Goal: Task Accomplishment & Management: Complete application form

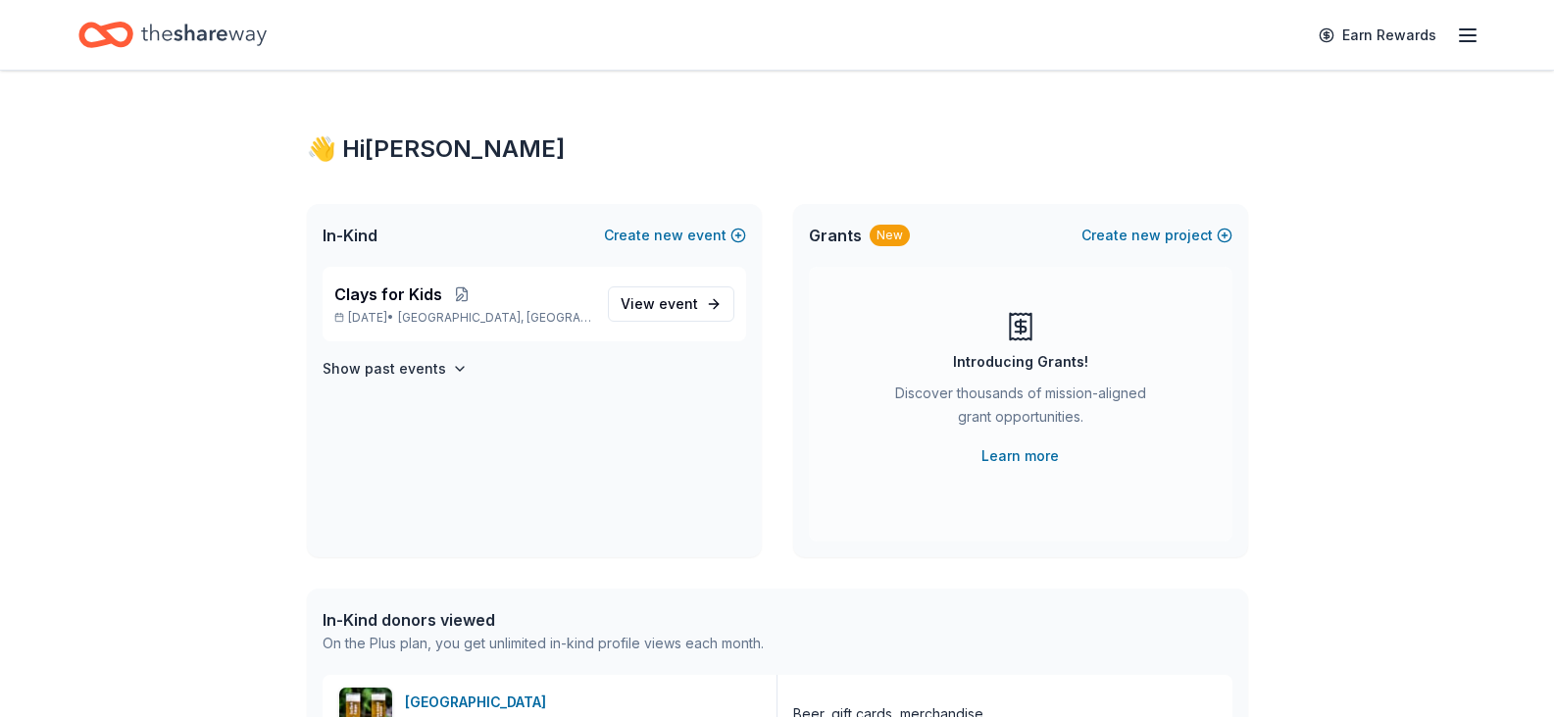
click at [1474, 32] on icon "button" at bounding box center [1468, 36] width 24 height 24
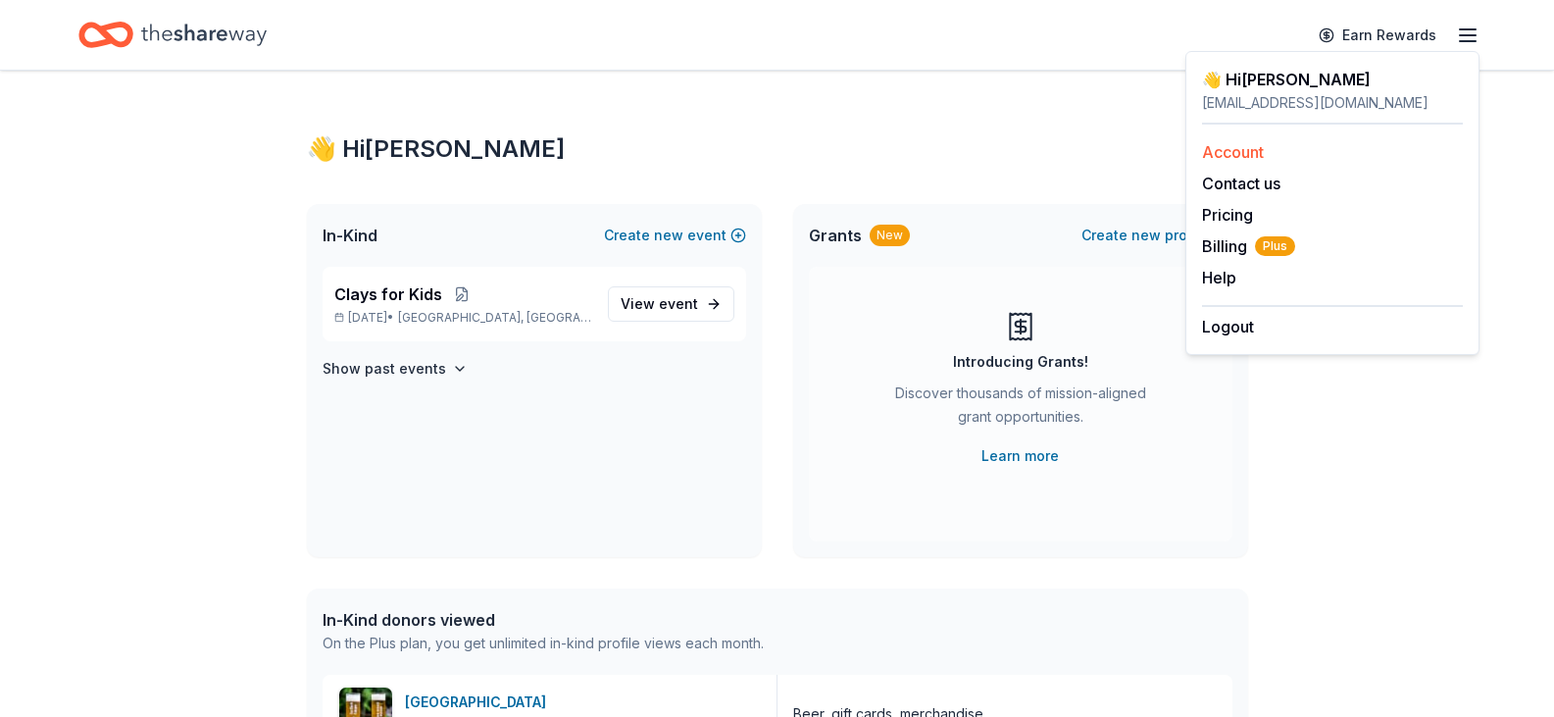
click at [1260, 146] on link "Account" at bounding box center [1233, 152] width 62 height 20
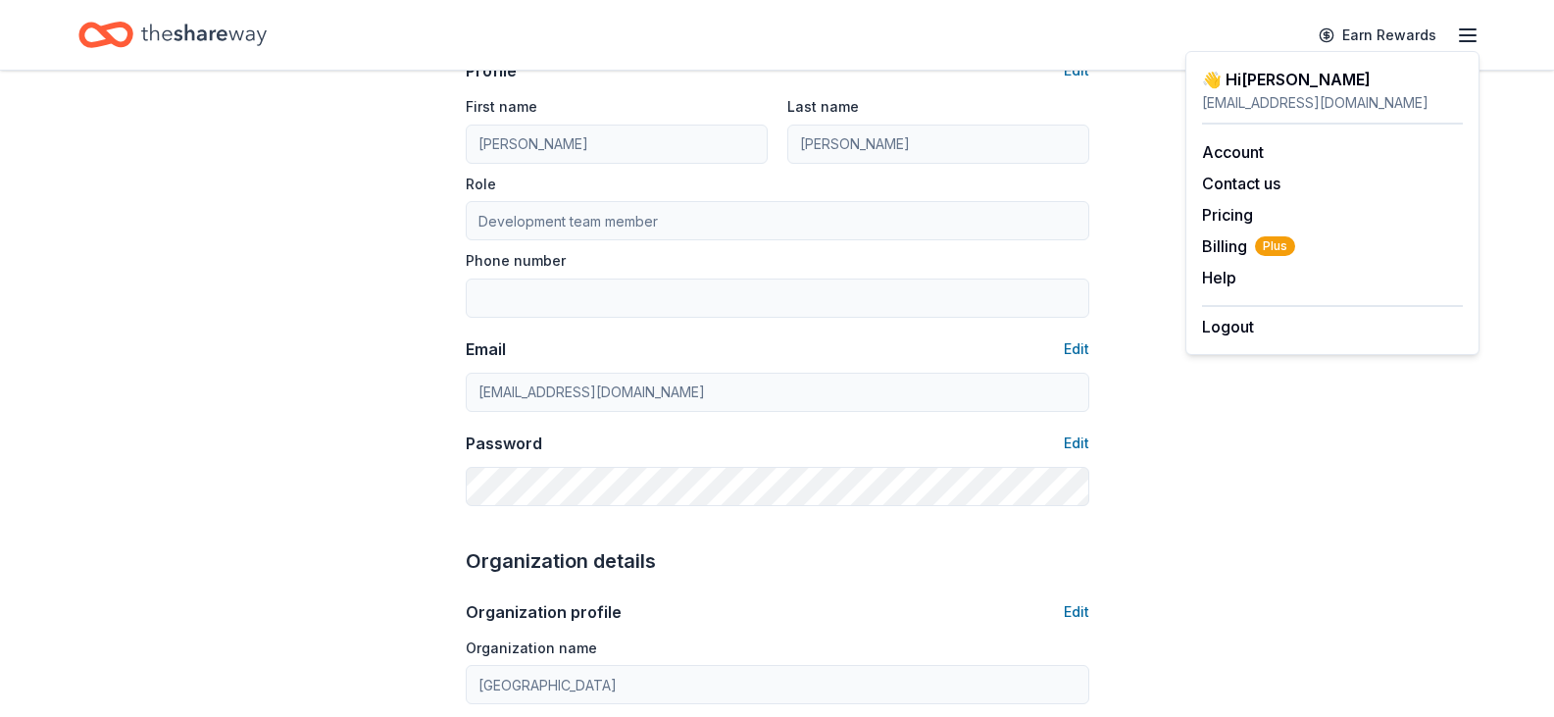
scroll to position [196, 0]
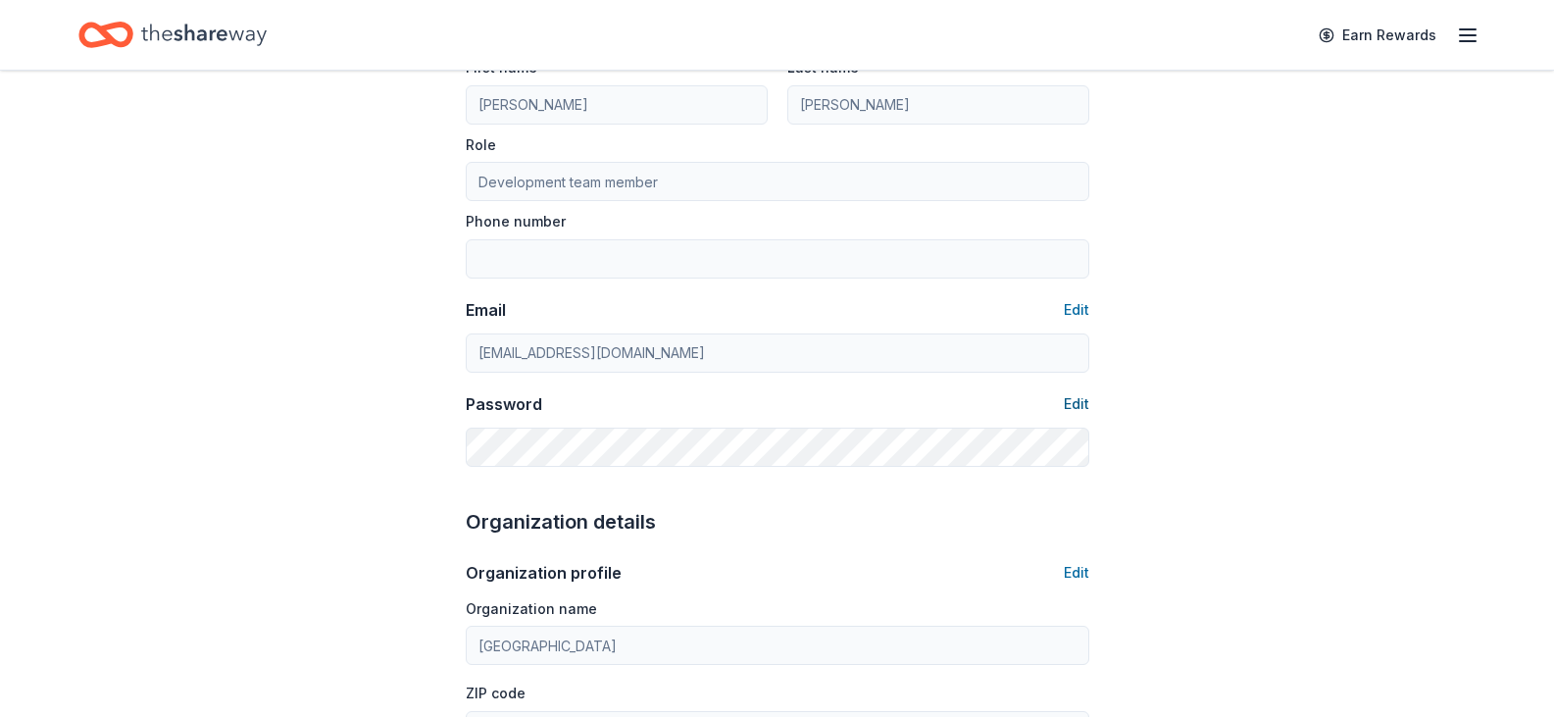
click at [1080, 405] on button "Edit" at bounding box center [1076, 404] width 25 height 24
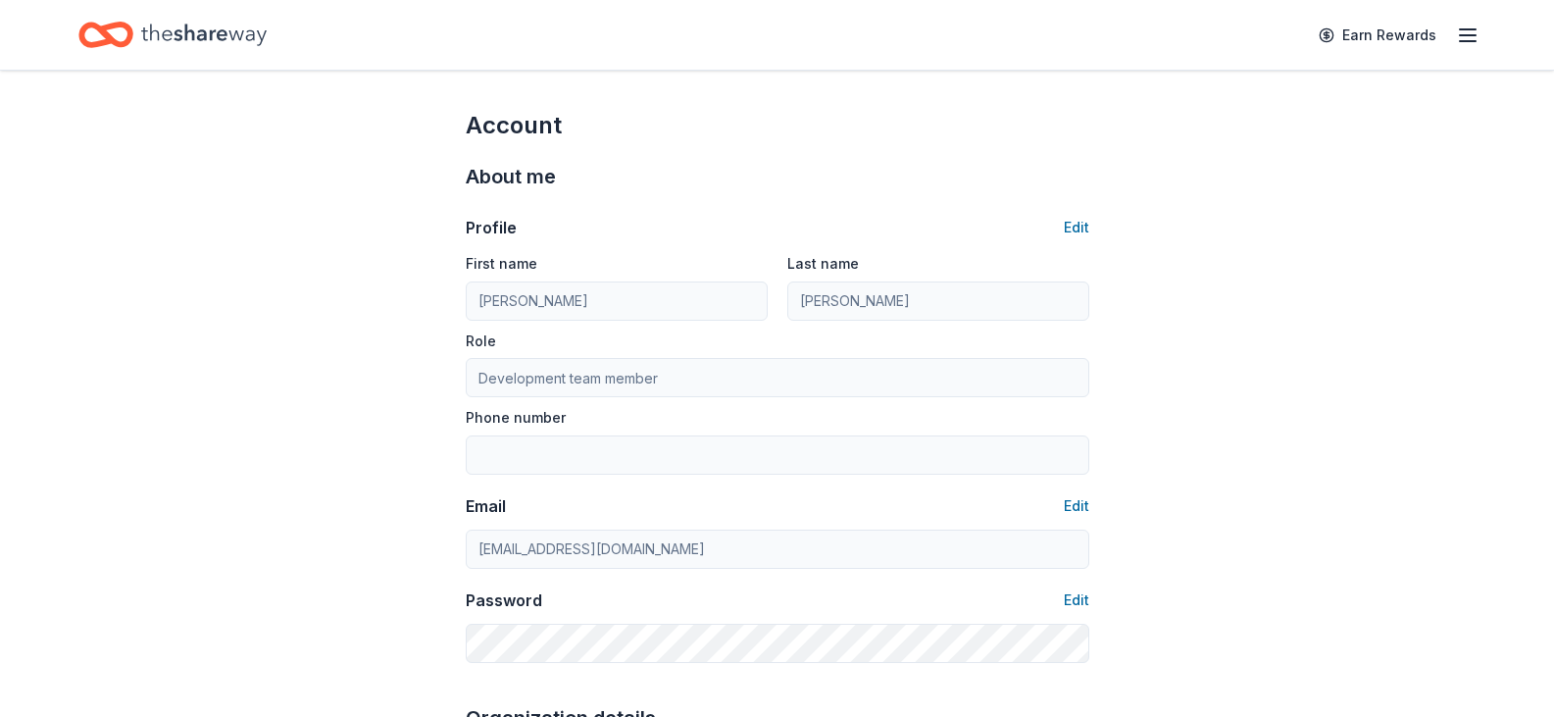
click at [1477, 36] on icon "button" at bounding box center [1468, 36] width 24 height 24
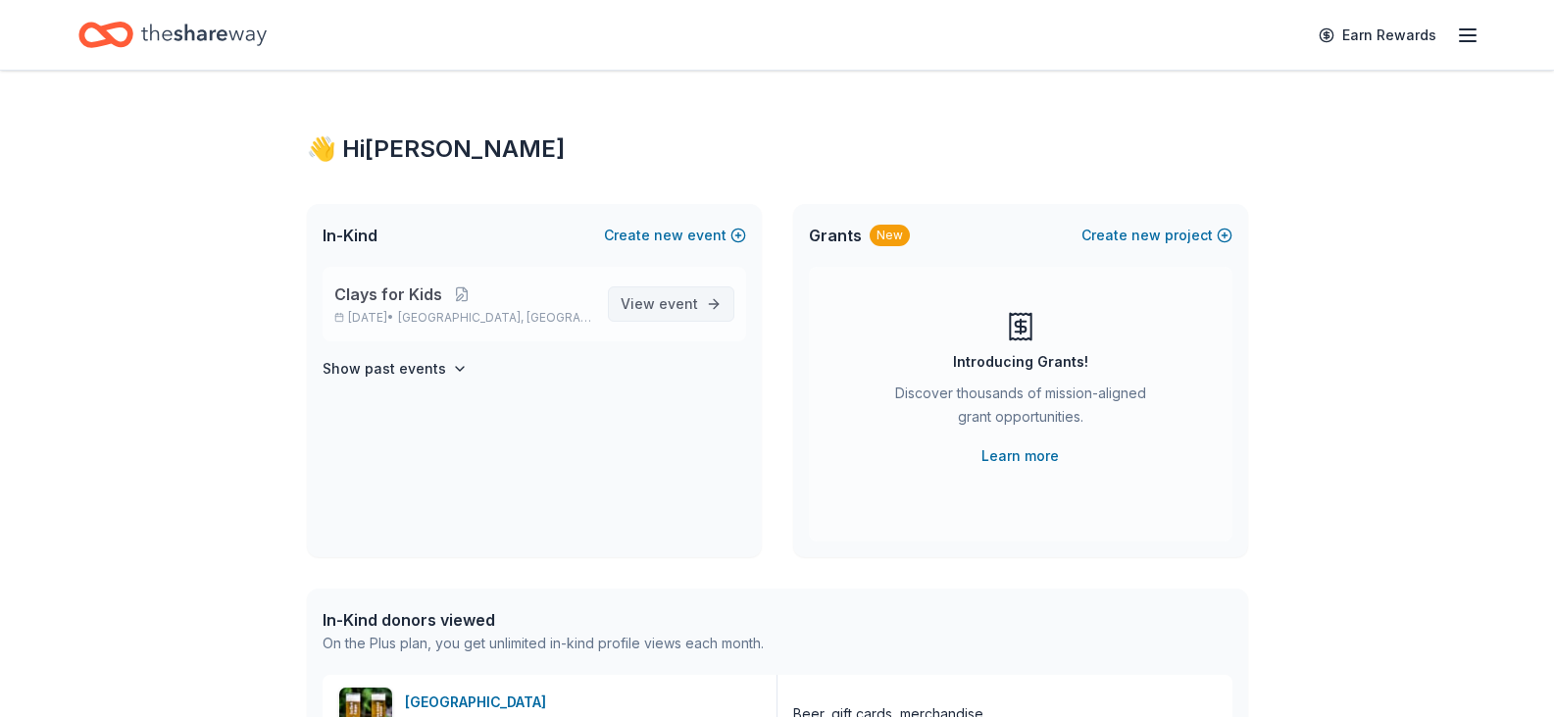
click at [675, 306] on span "event" at bounding box center [678, 303] width 39 height 17
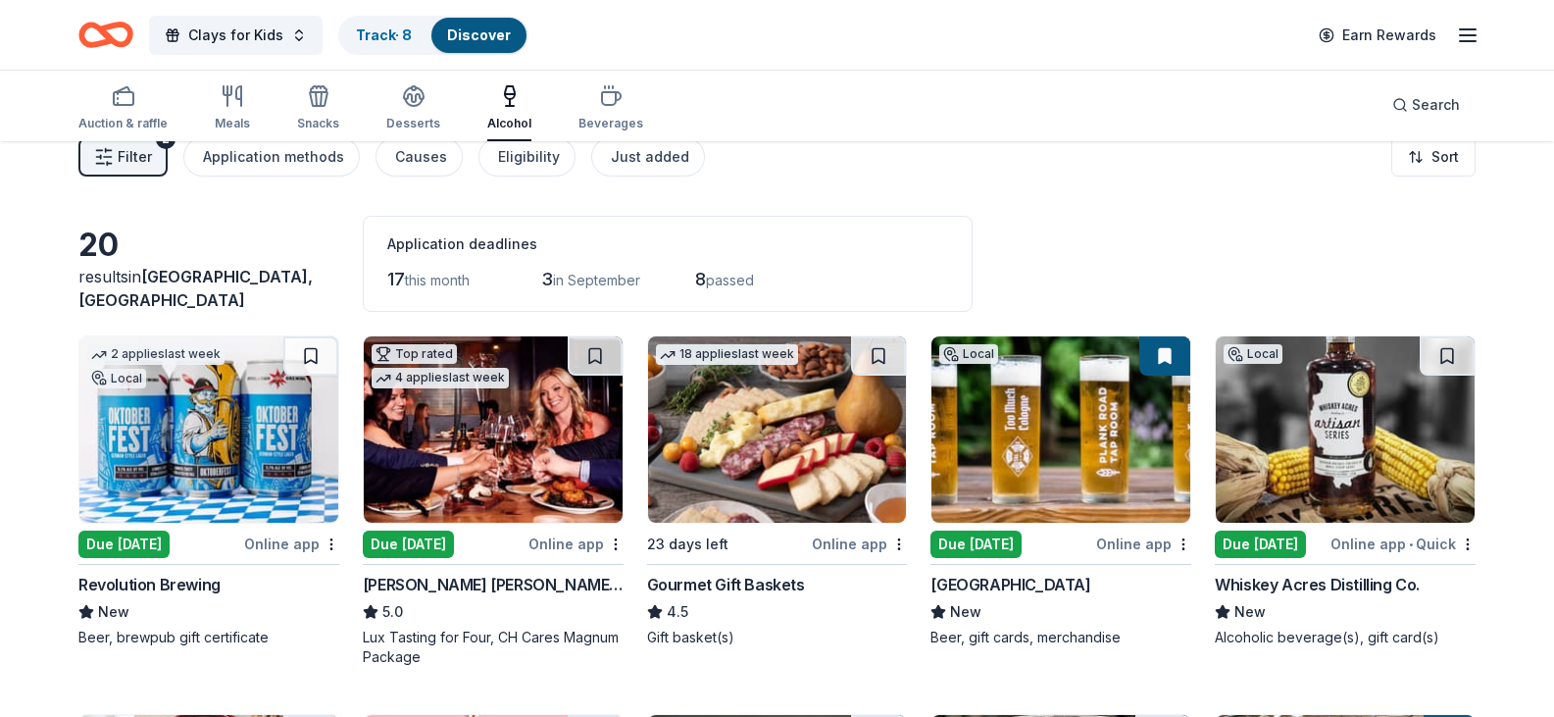
scroll to position [98, 0]
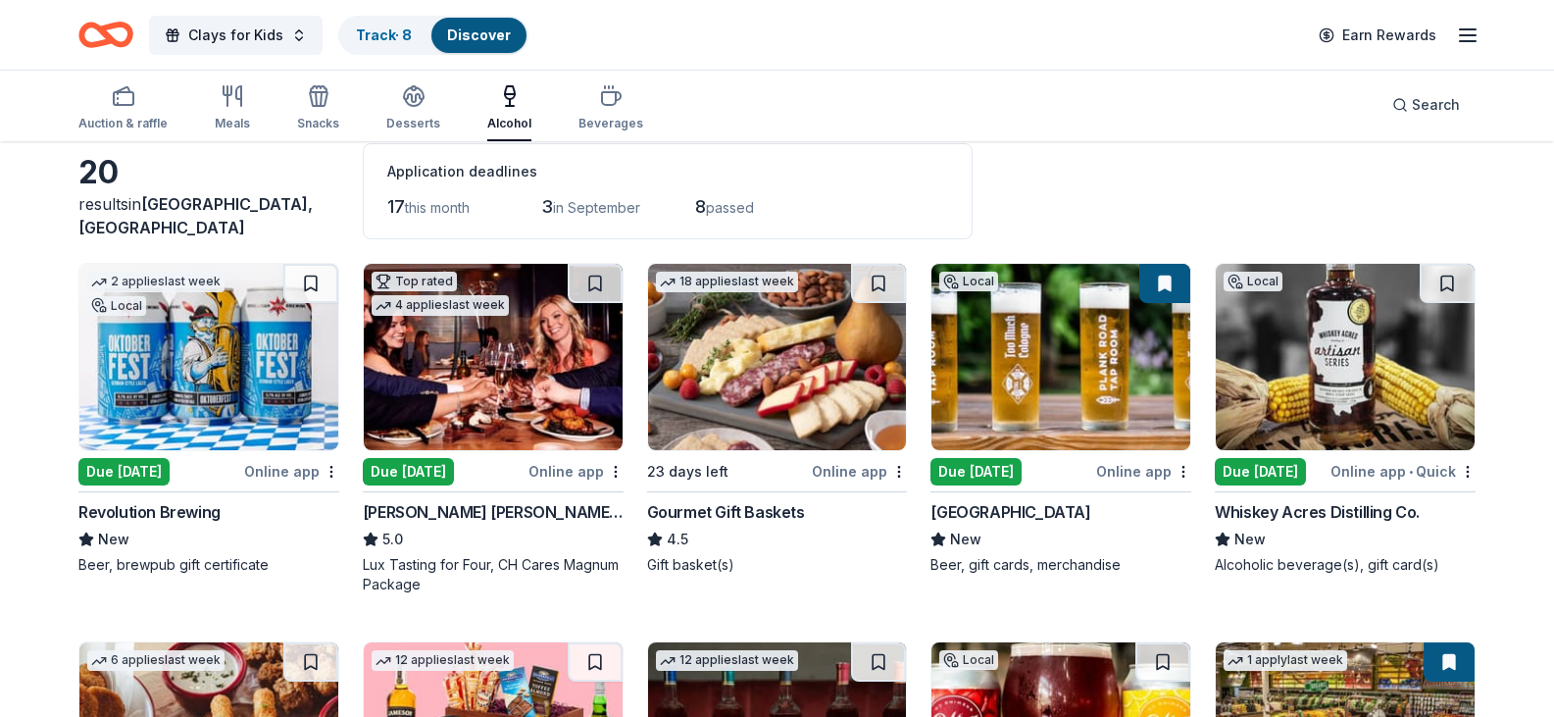
click at [1112, 421] on img at bounding box center [1060, 357] width 259 height 186
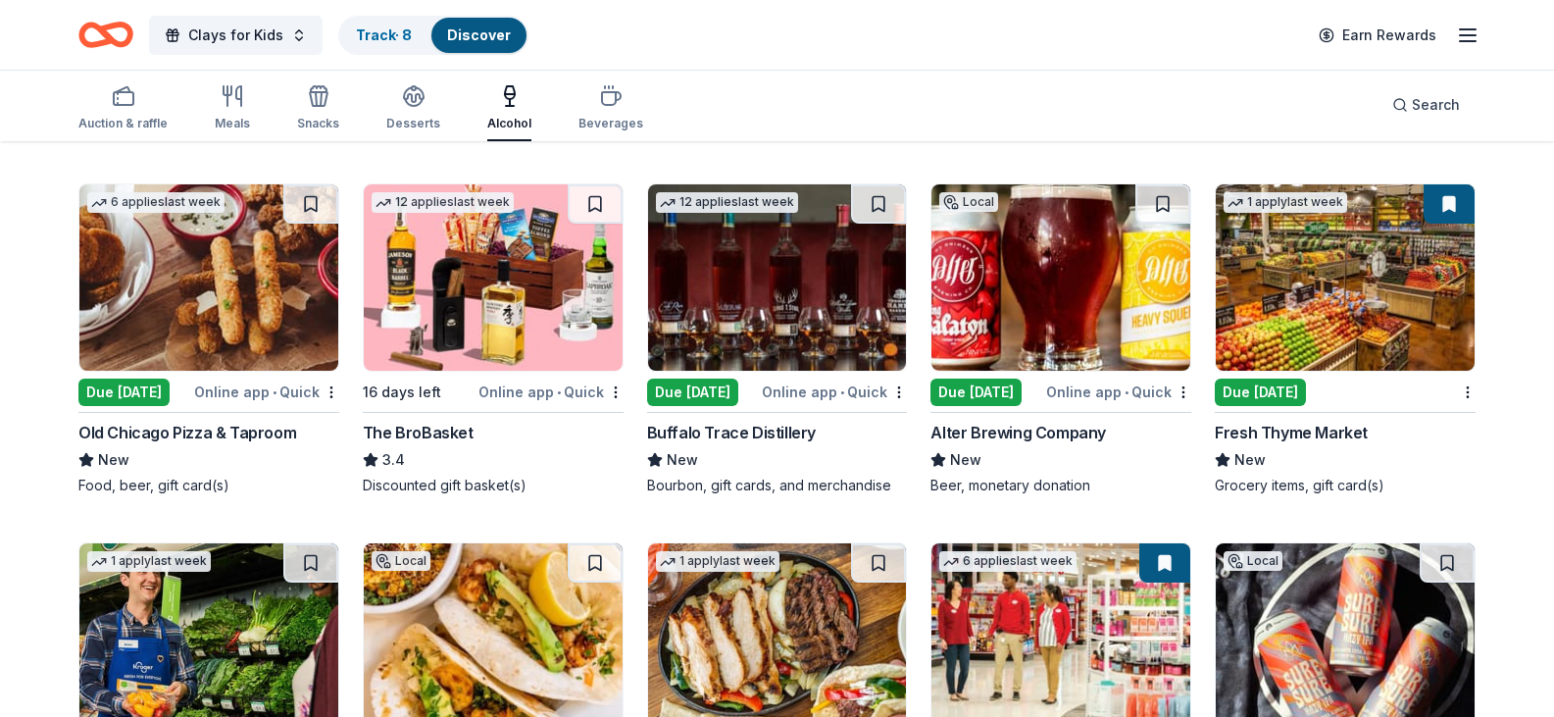
scroll to position [588, 0]
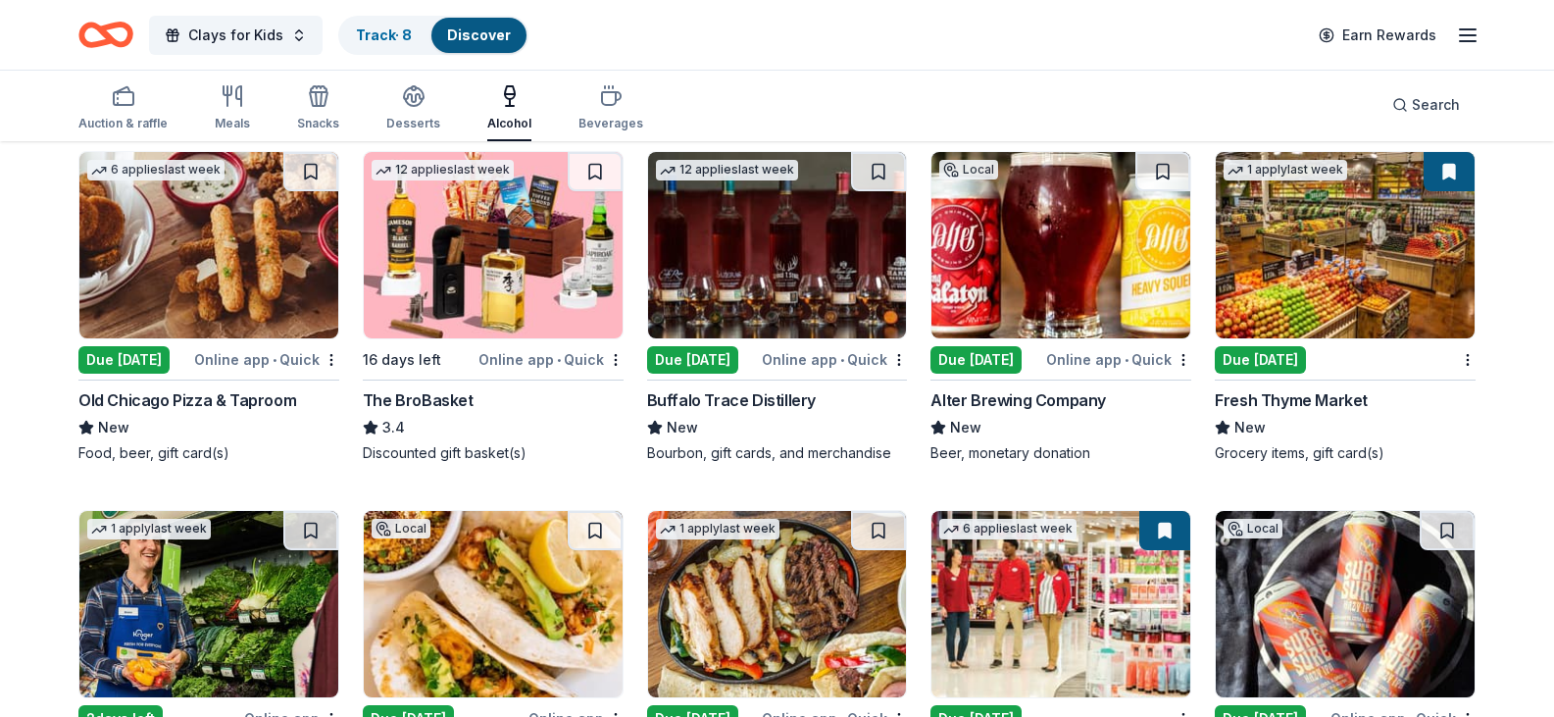
click at [1267, 374] on div "Due [DATE]" at bounding box center [1260, 359] width 91 height 27
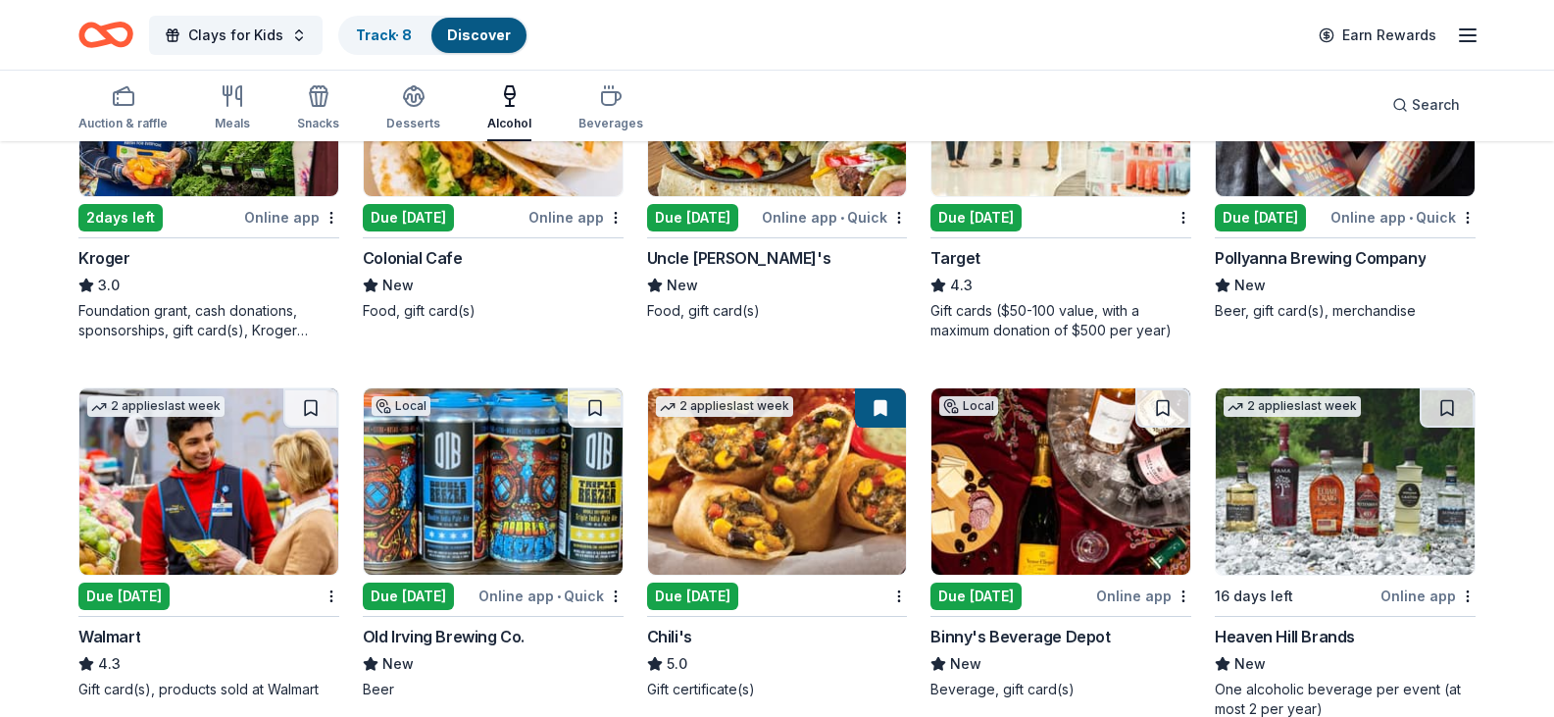
scroll to position [1177, 0]
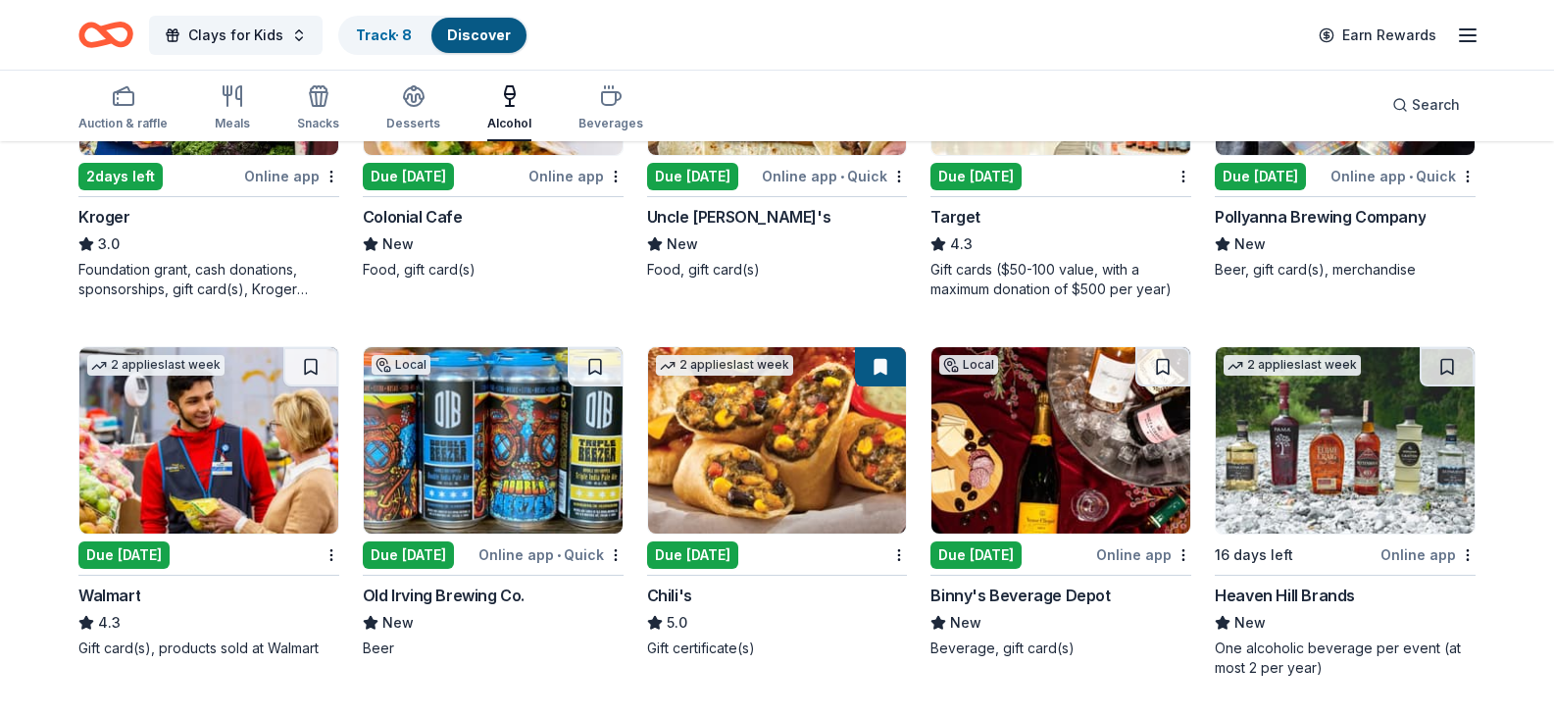
click at [562, 155] on img at bounding box center [493, 62] width 259 height 186
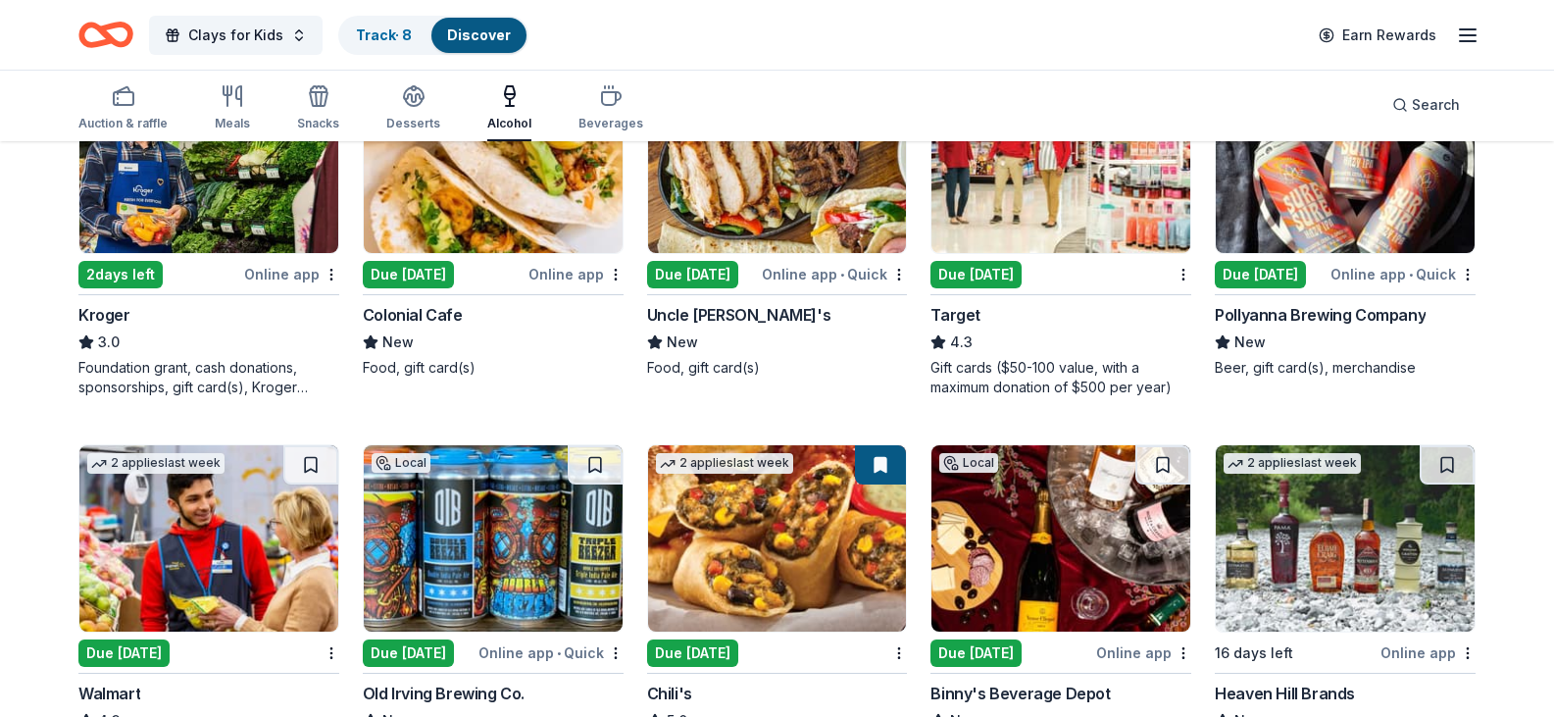
scroll to position [1025, 0]
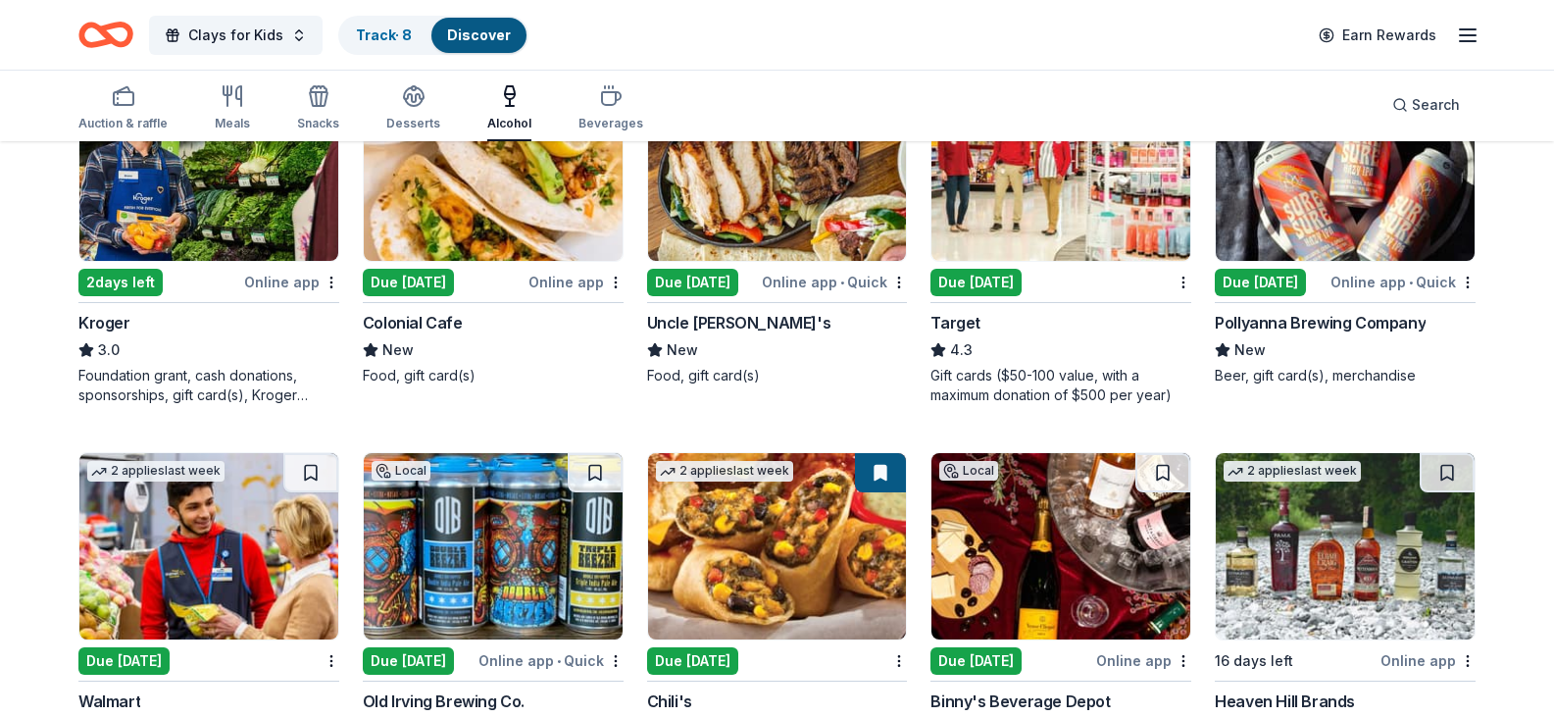
drag, startPoint x: 593, startPoint y: 190, endPoint x: 599, endPoint y: 199, distance: 10.6
click at [593, 114] on button at bounding box center [595, 94] width 55 height 39
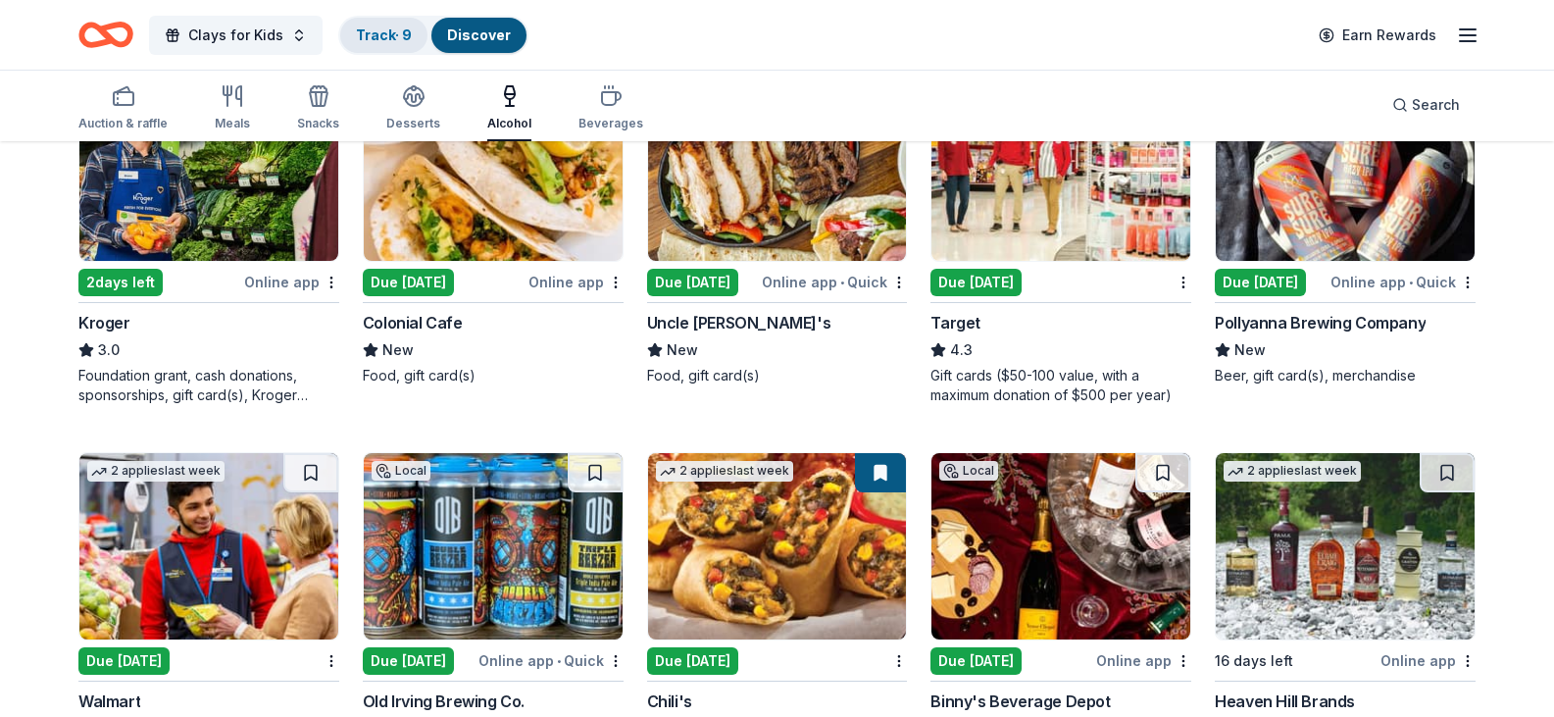
click at [380, 33] on link "Track · 9" at bounding box center [384, 34] width 56 height 17
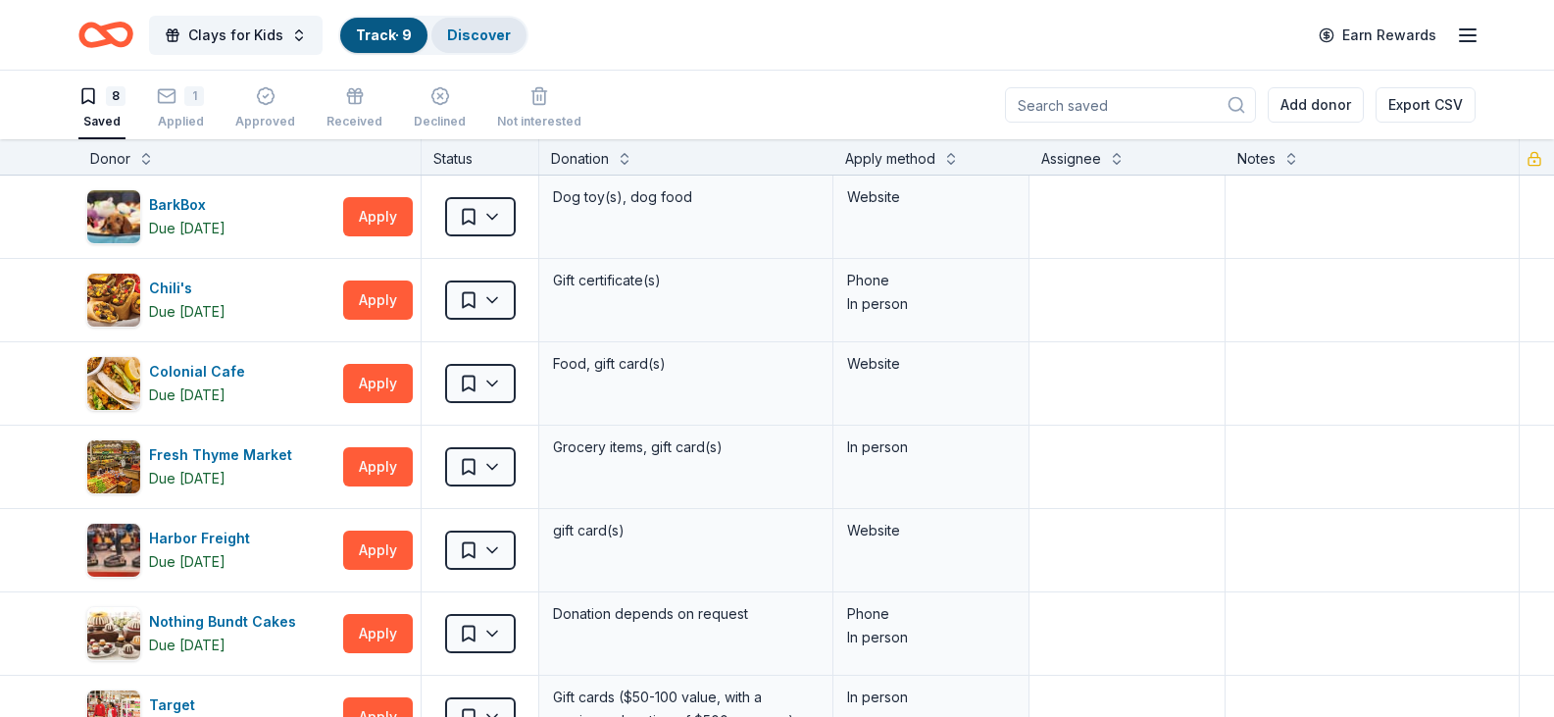
click at [463, 39] on link "Discover" at bounding box center [479, 34] width 64 height 17
click at [385, 35] on link "Track · 9" at bounding box center [384, 34] width 56 height 17
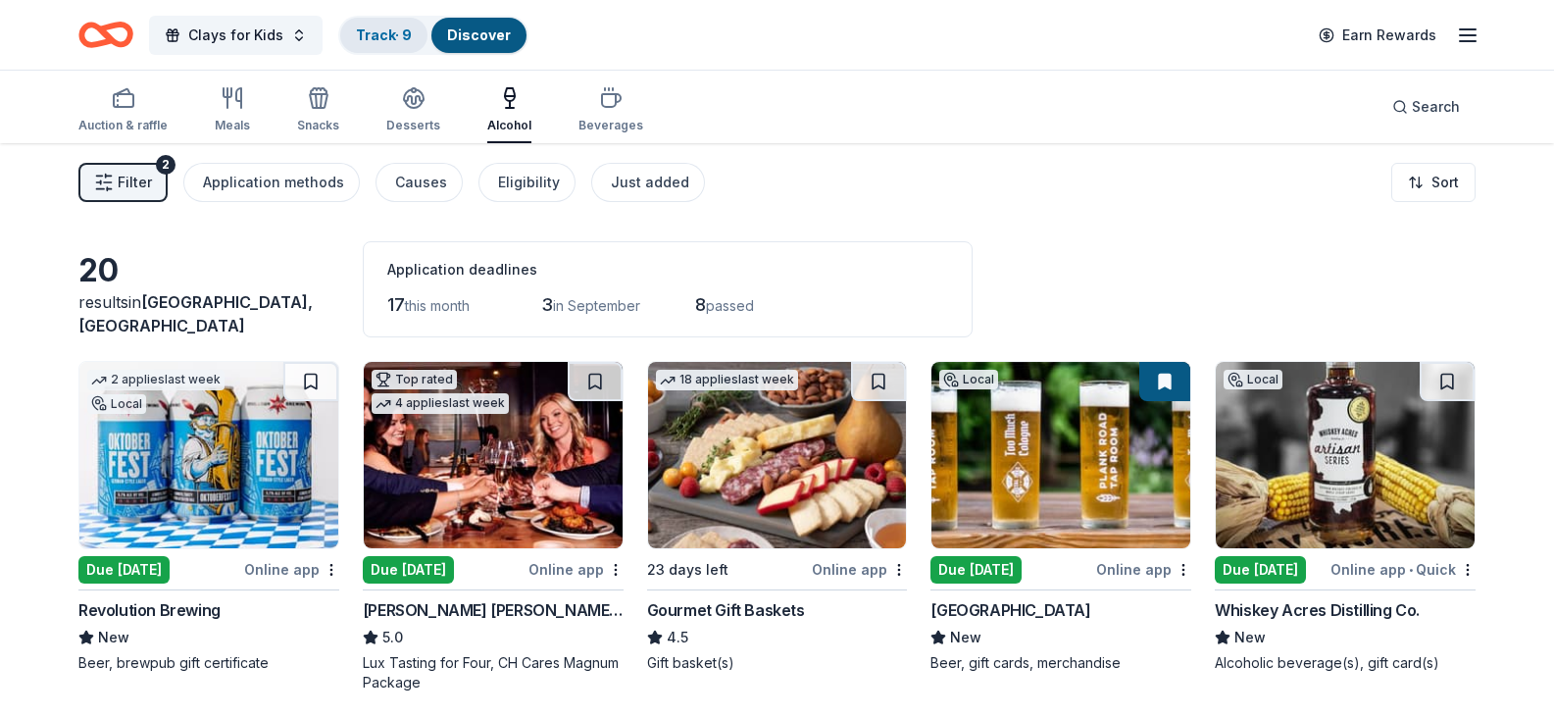
click at [390, 32] on link "Track · 9" at bounding box center [384, 34] width 56 height 17
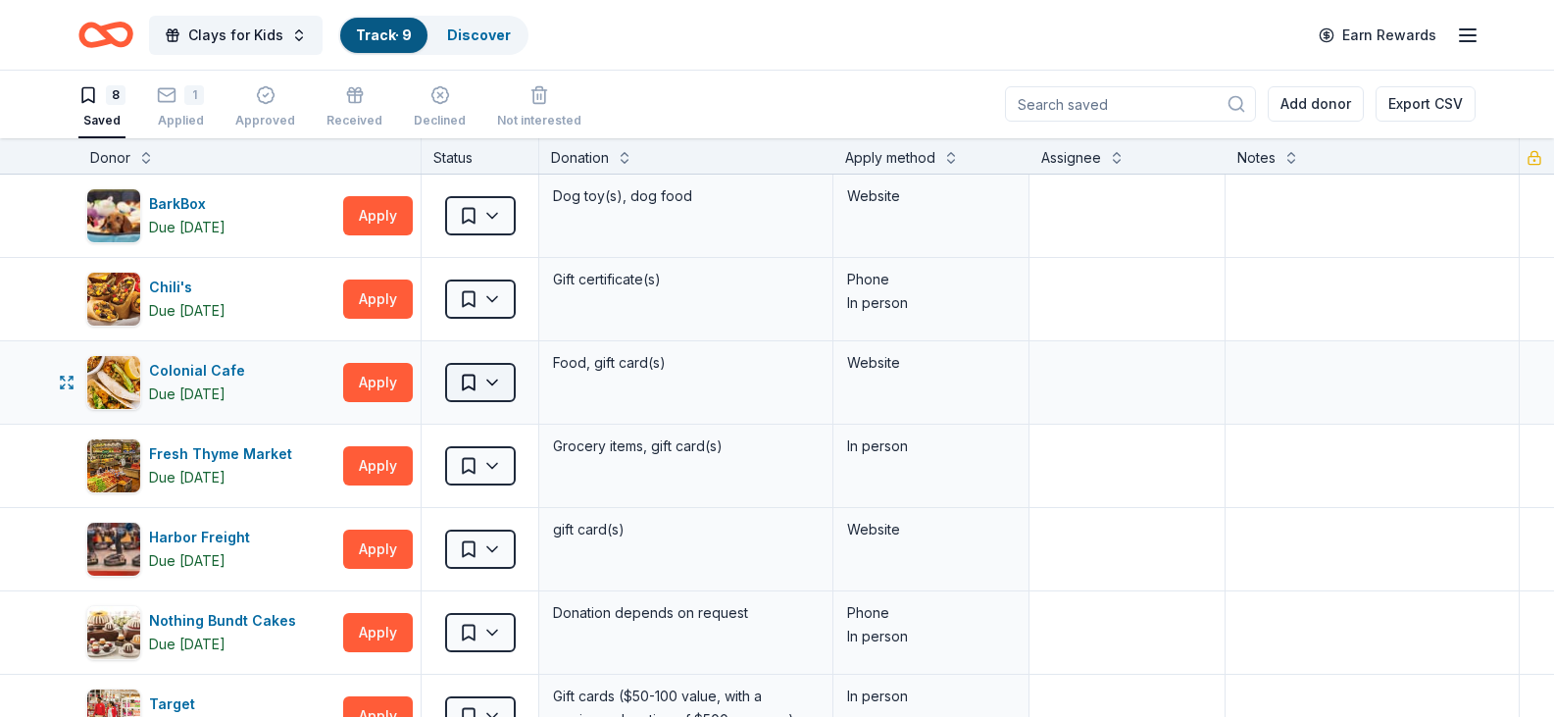
click at [495, 381] on html "Clays for Kids Track · 9 Discover Earn Rewards 8 Saved 1 Applied Approved Recei…" at bounding box center [777, 357] width 1554 height 717
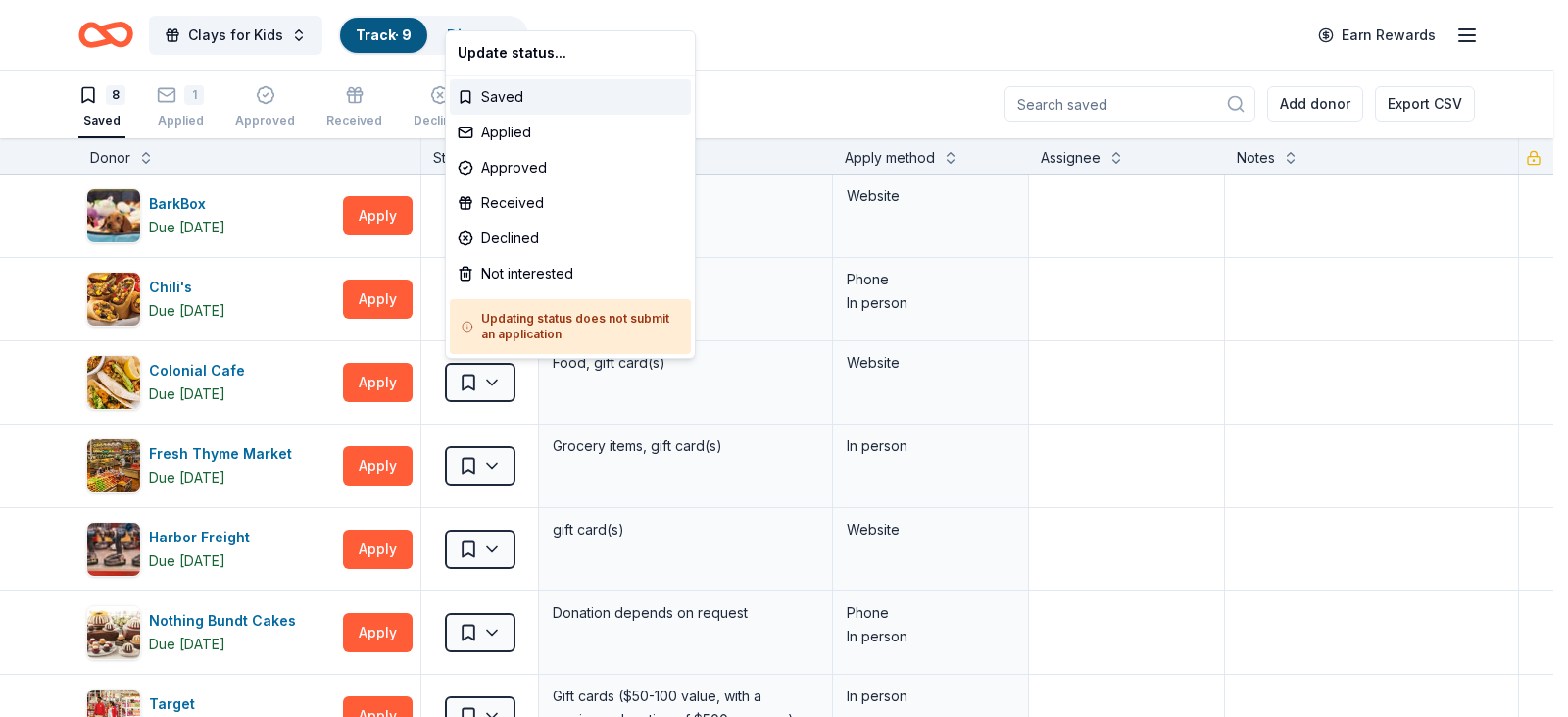
click at [246, 43] on html "Clays for Kids Track · 9 Discover Earn Rewards 8 Saved 1 Applied Approved Recei…" at bounding box center [784, 357] width 1568 height 717
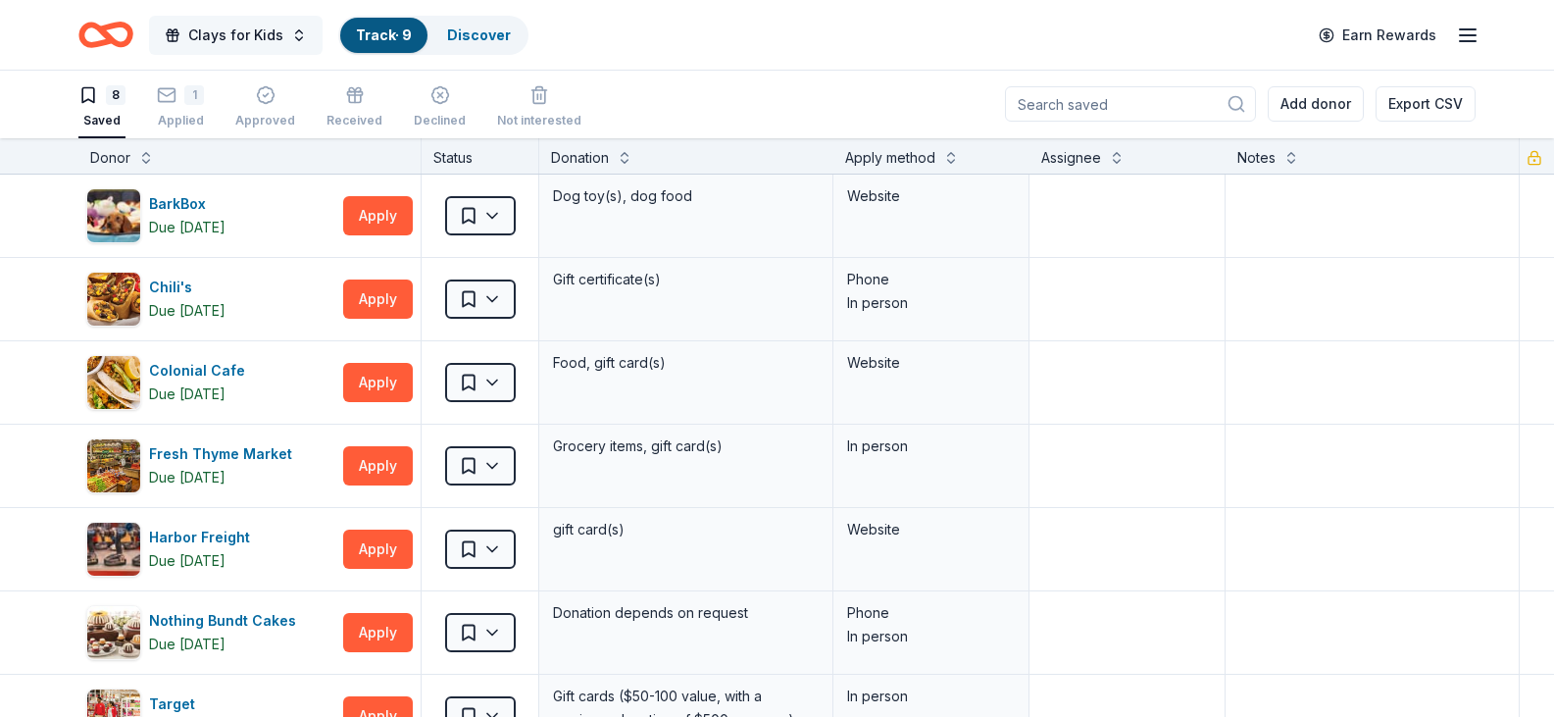
click at [233, 25] on span "Clays for Kids" at bounding box center [235, 36] width 95 height 24
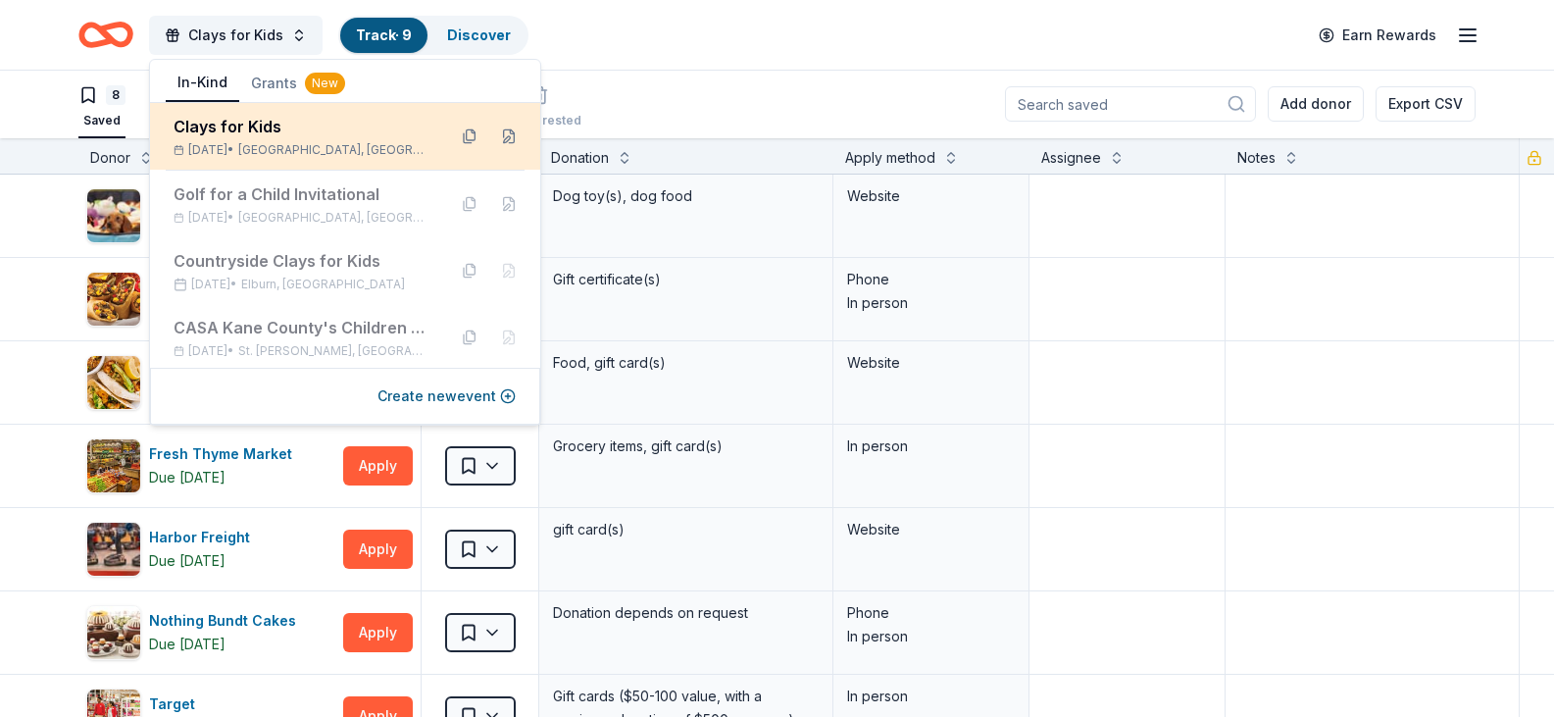
click at [261, 135] on div "Clays for Kids" at bounding box center [302, 127] width 257 height 24
click at [316, 135] on div "Clays for Kids" at bounding box center [302, 127] width 257 height 24
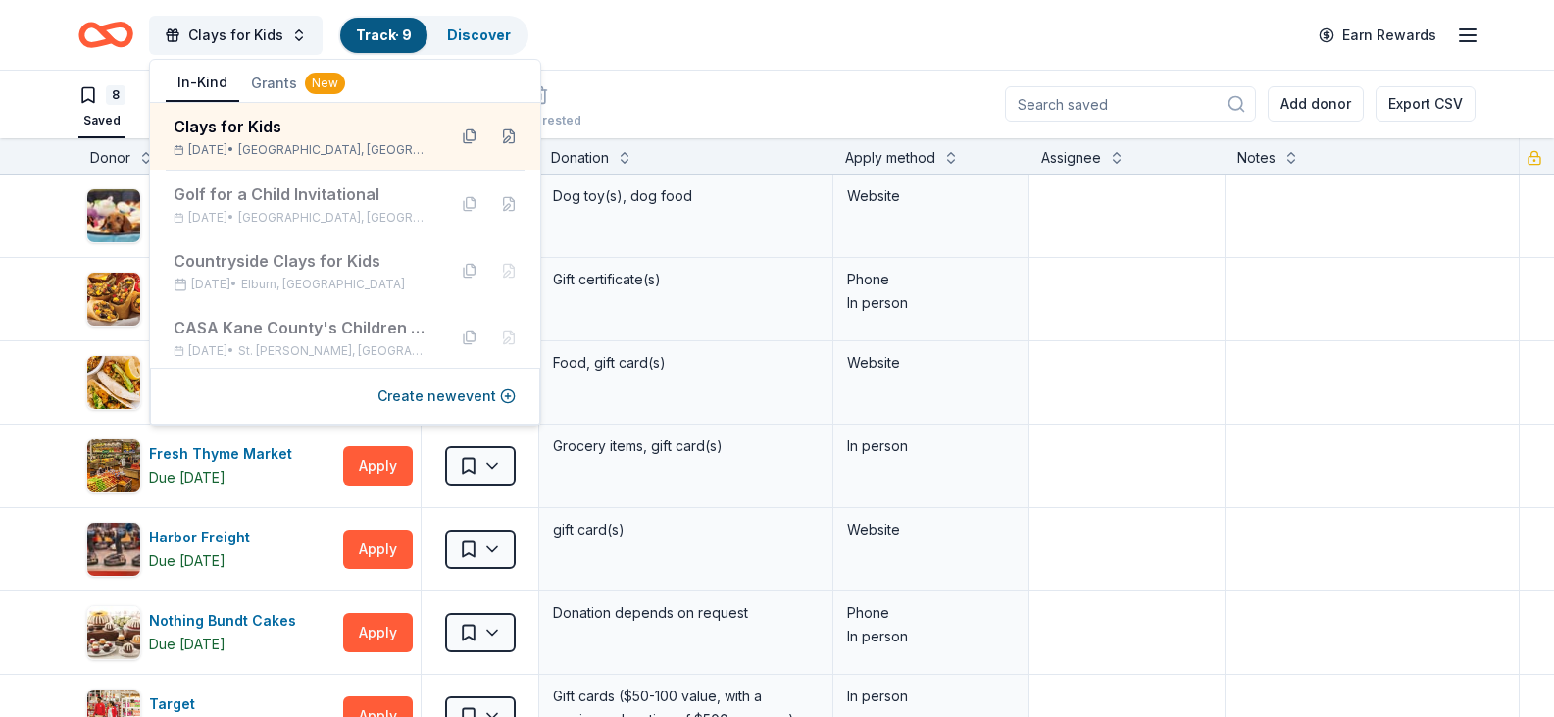
drag, startPoint x: 742, startPoint y: 45, endPoint x: 674, endPoint y: 60, distance: 70.2
click at [743, 45] on div "Clays for Kids Track · 9 Discover Earn Rewards" at bounding box center [776, 35] width 1397 height 46
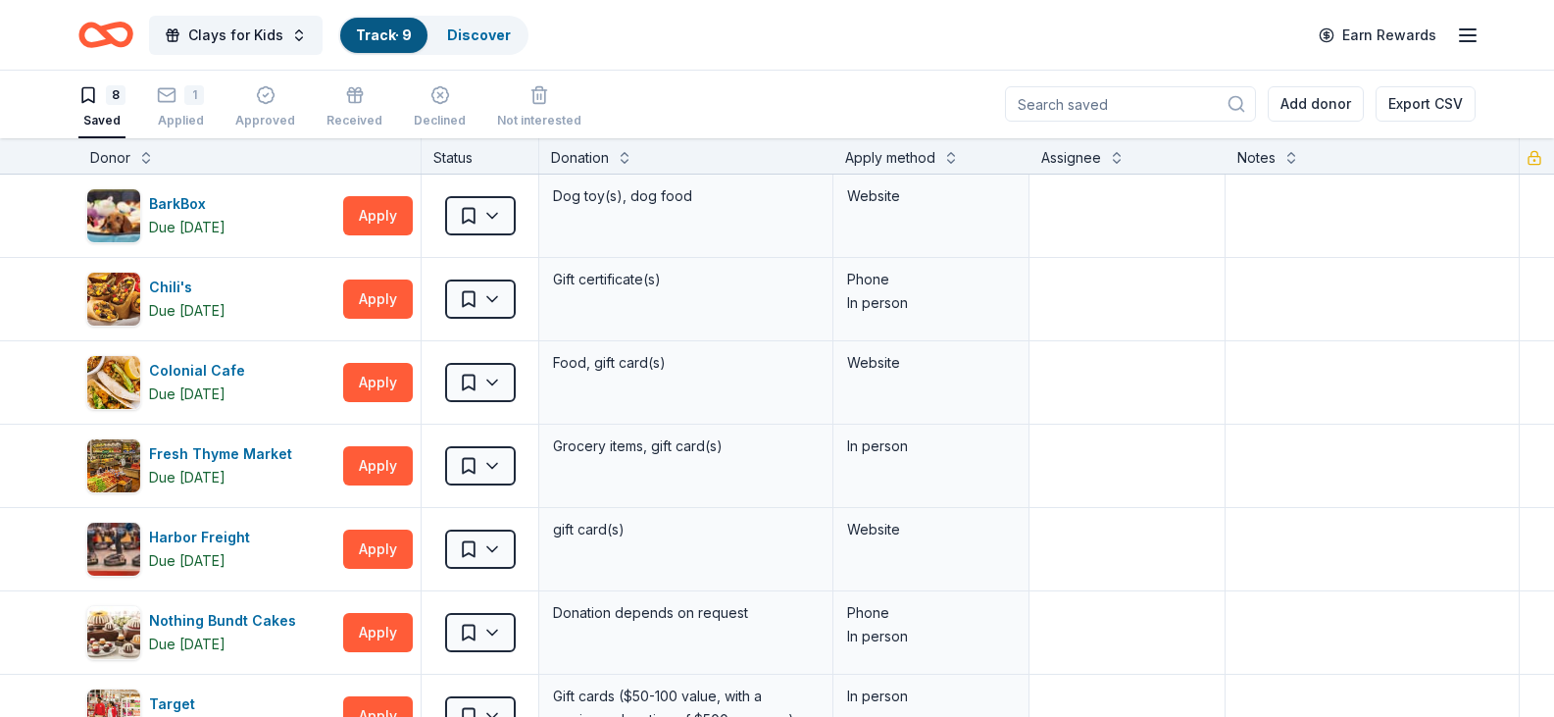
click at [96, 40] on icon "Home" at bounding box center [105, 35] width 55 height 46
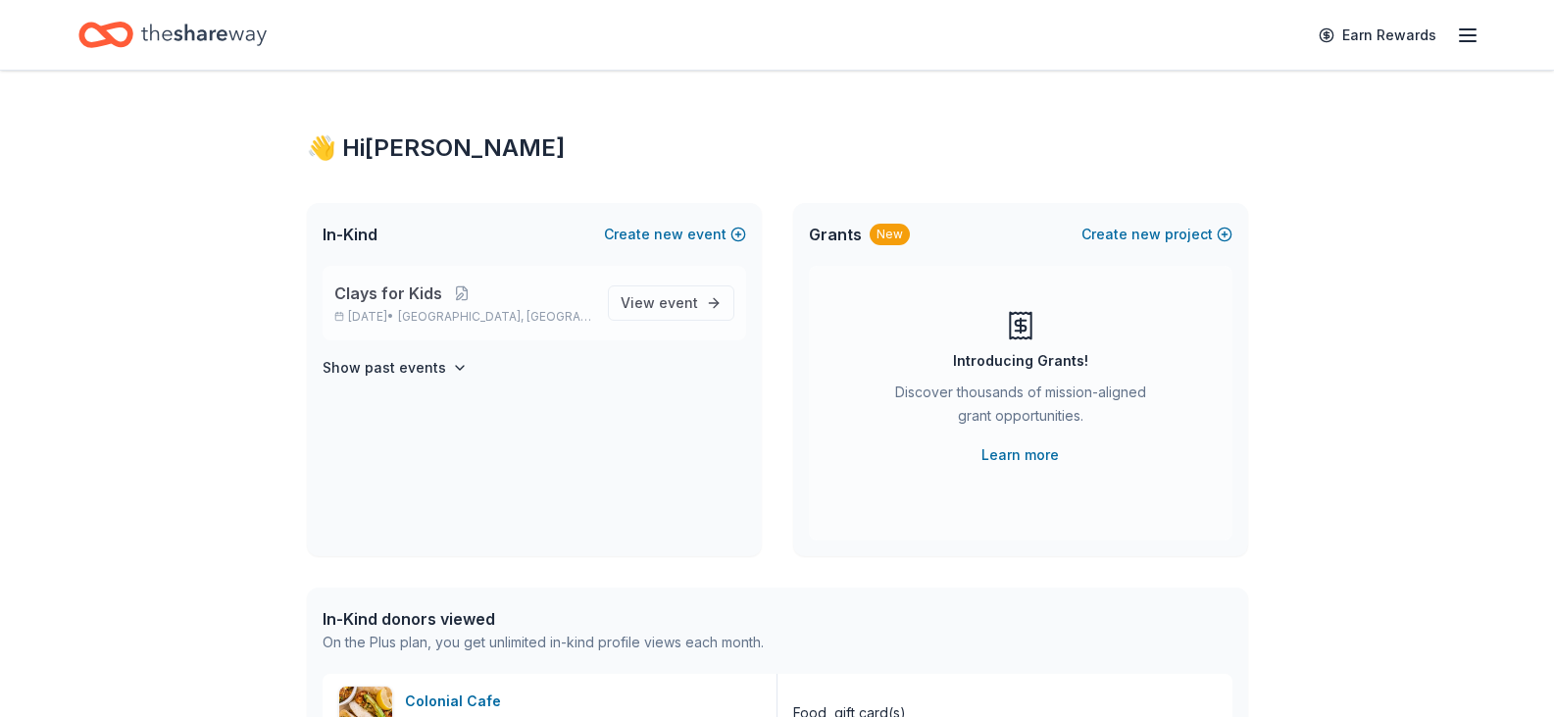
click at [422, 292] on span "Clays for Kids" at bounding box center [388, 293] width 108 height 24
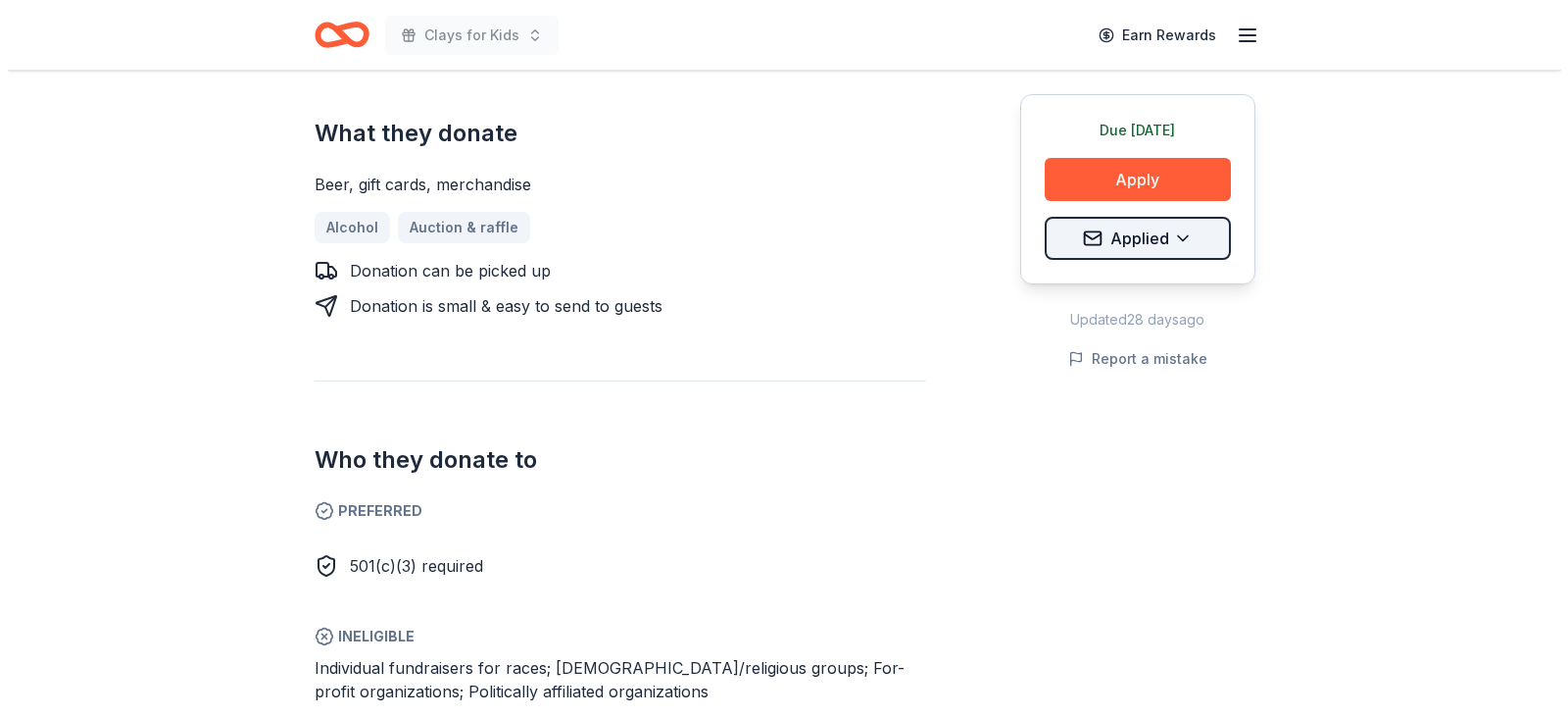
scroll to position [784, 0]
click at [1155, 180] on button "Apply" at bounding box center [1129, 179] width 186 height 43
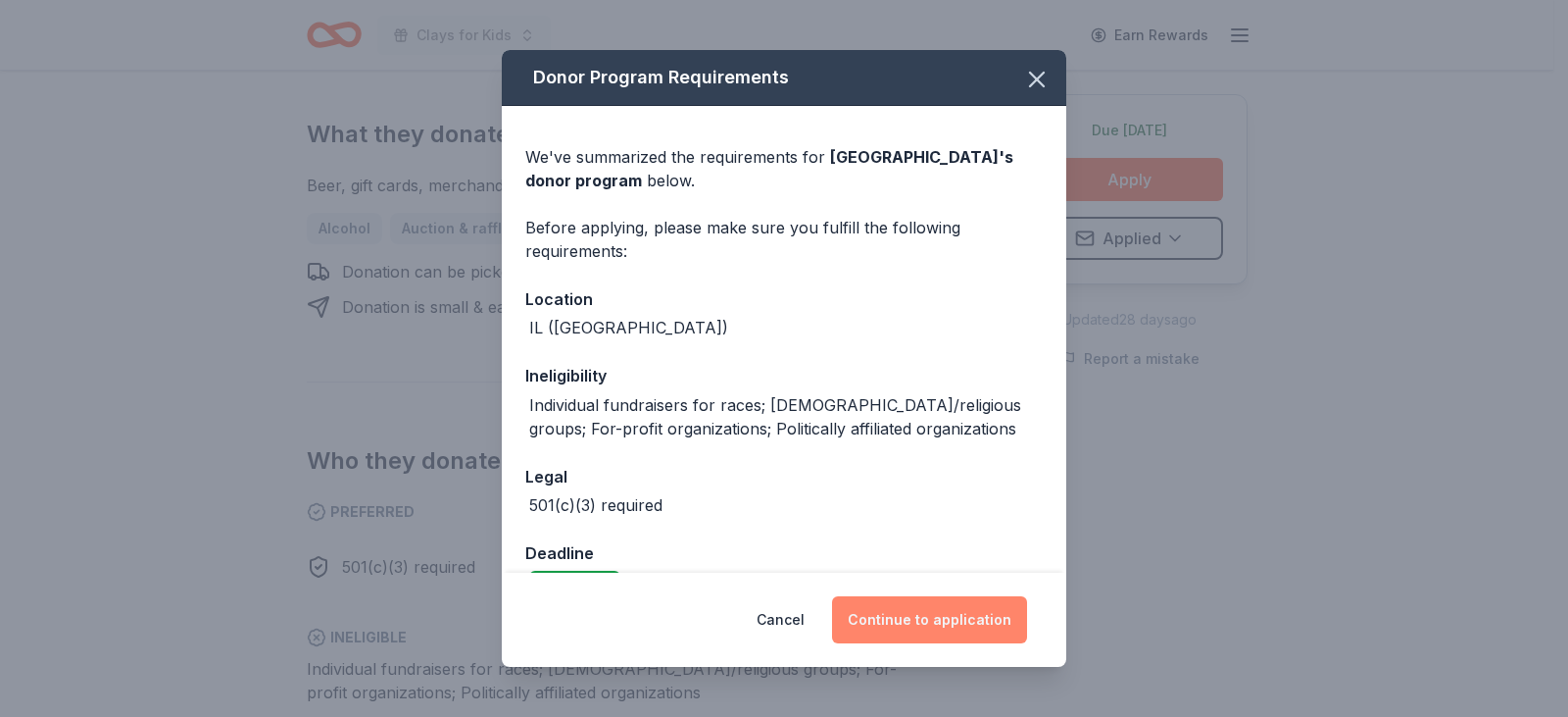
click at [934, 623] on button "Continue to application" at bounding box center [928, 619] width 195 height 47
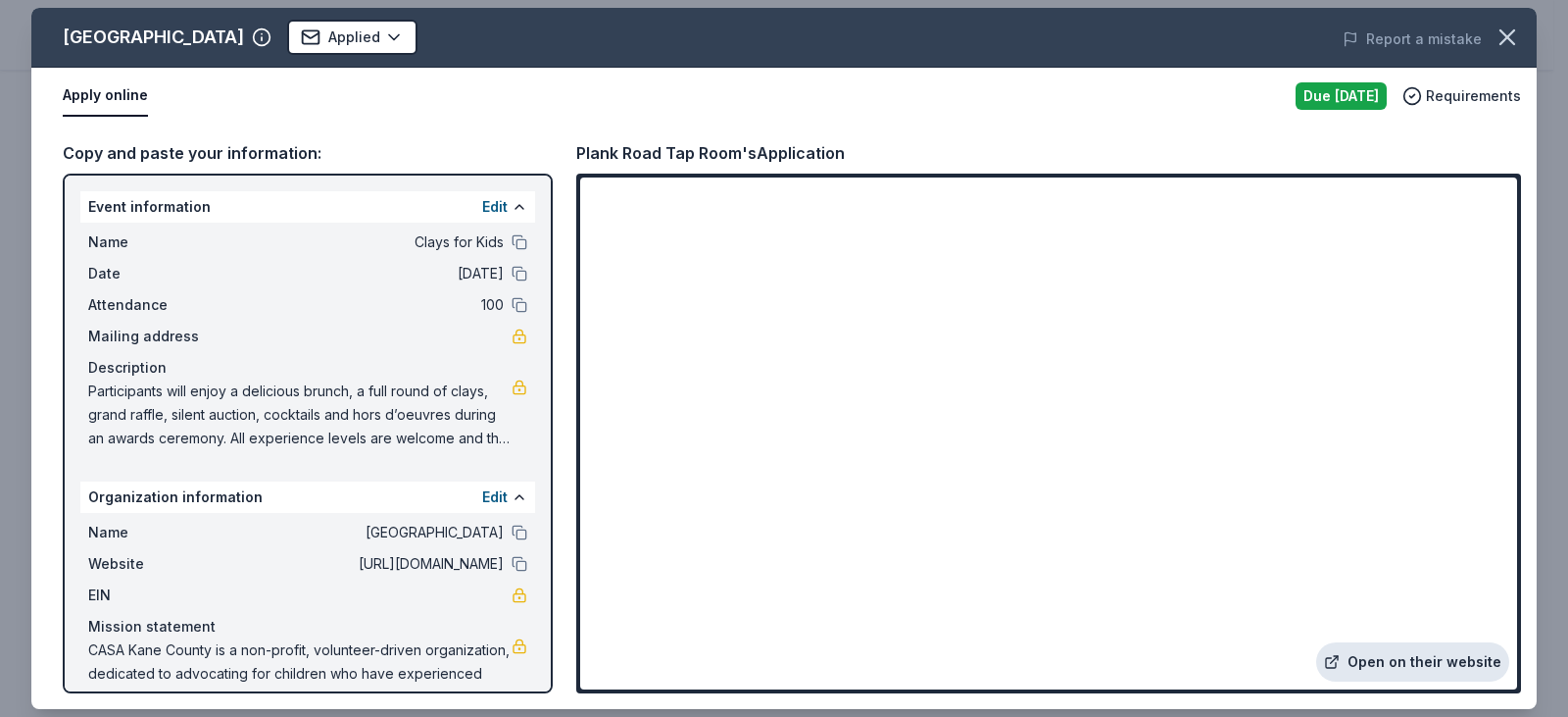
click at [1455, 660] on link "Open on their website" at bounding box center [1412, 661] width 193 height 39
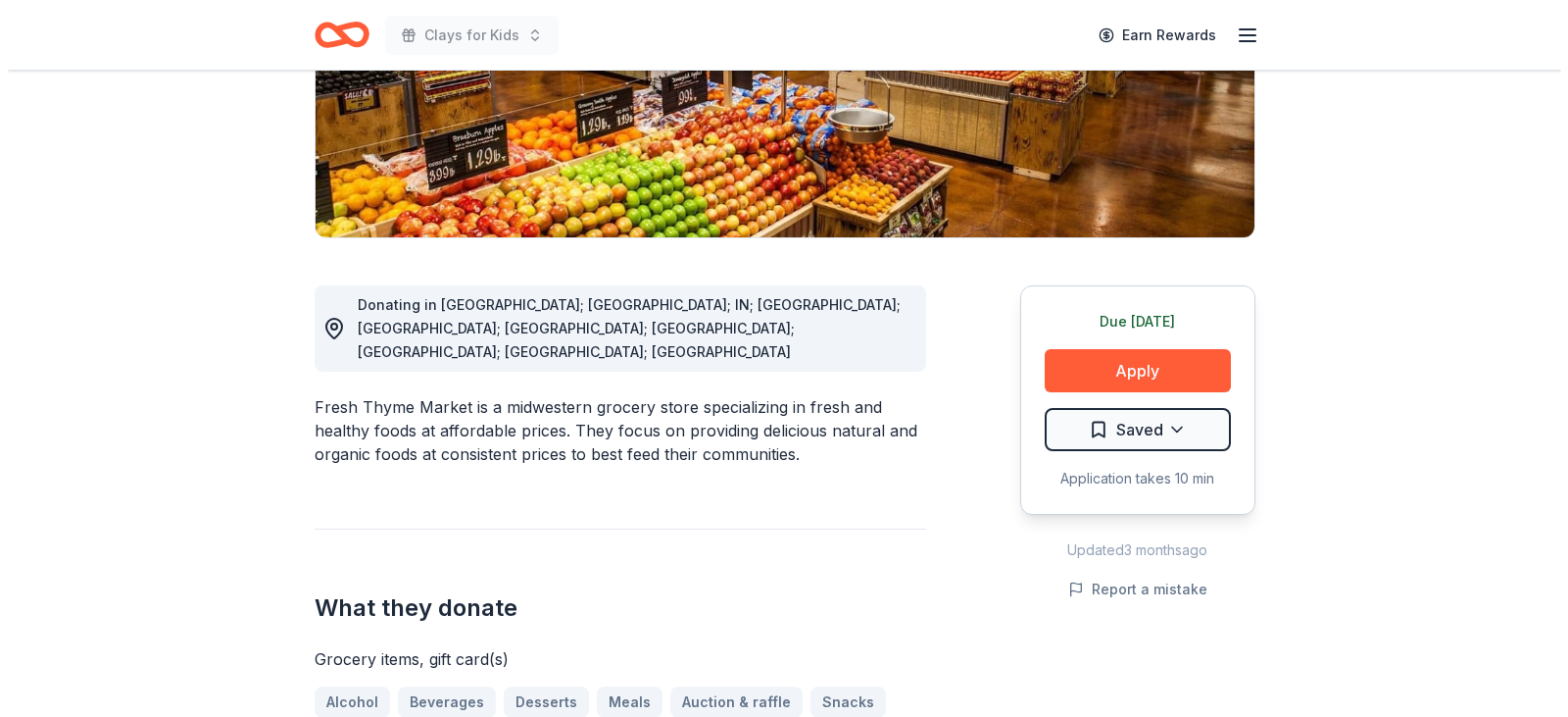
scroll to position [392, 0]
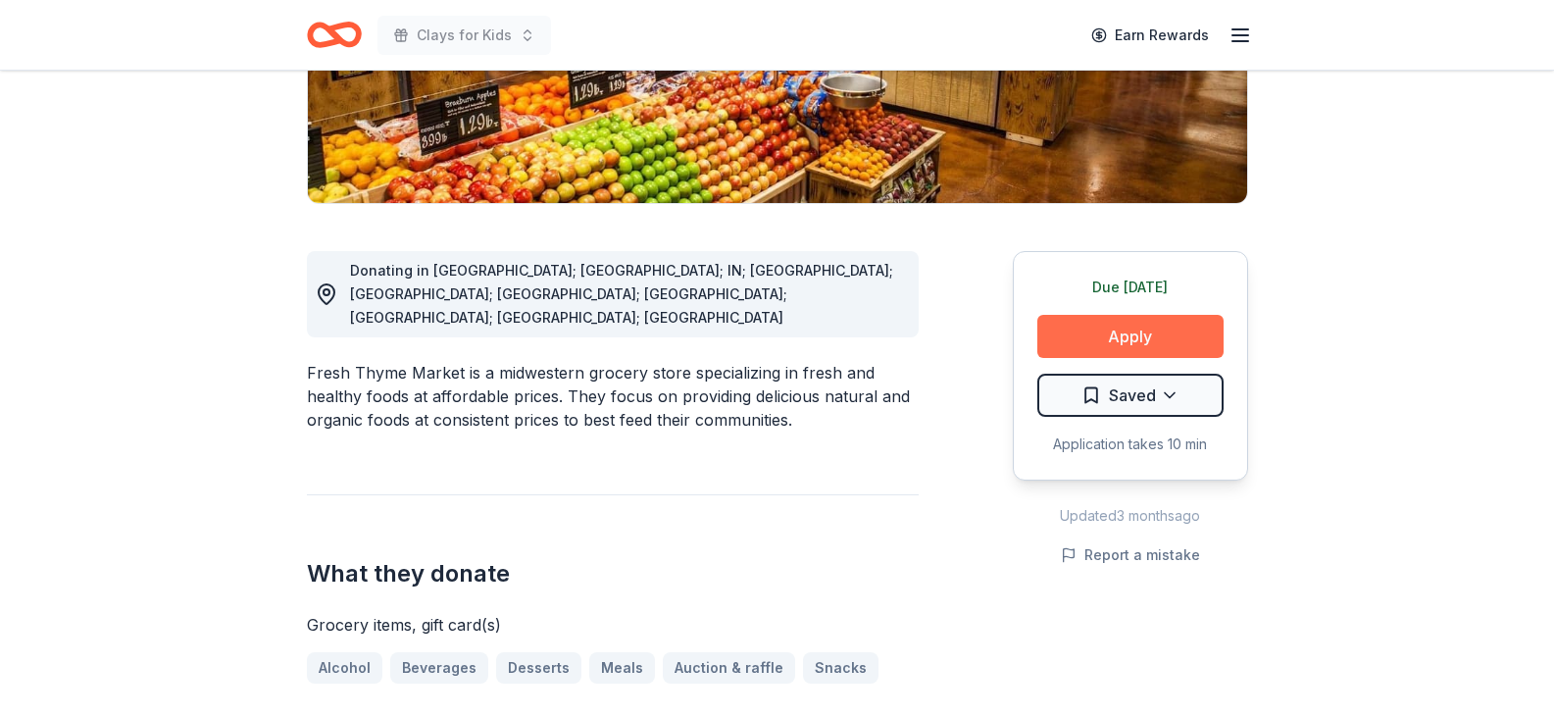
click at [1155, 343] on button "Apply" at bounding box center [1130, 336] width 186 height 43
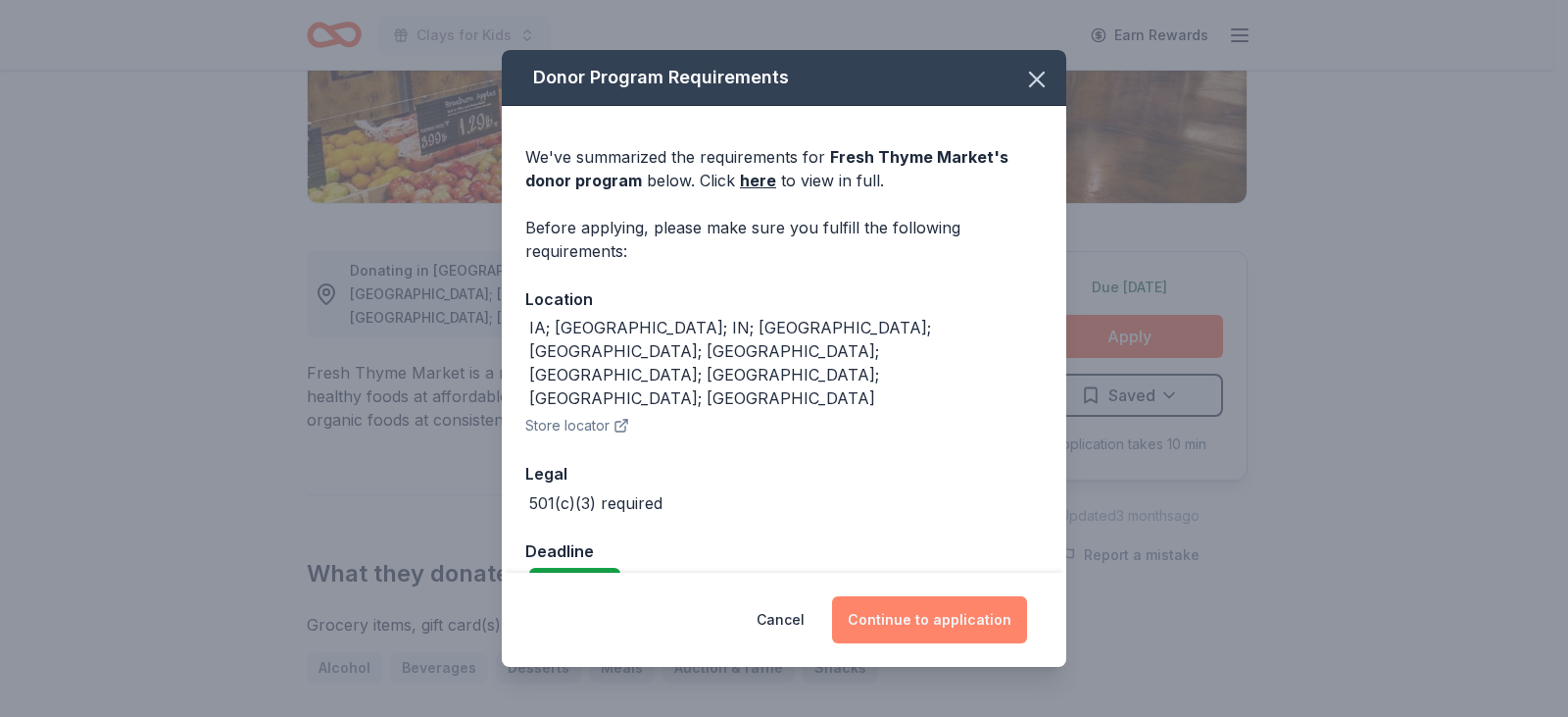
click at [950, 614] on button "Continue to application" at bounding box center [928, 619] width 195 height 47
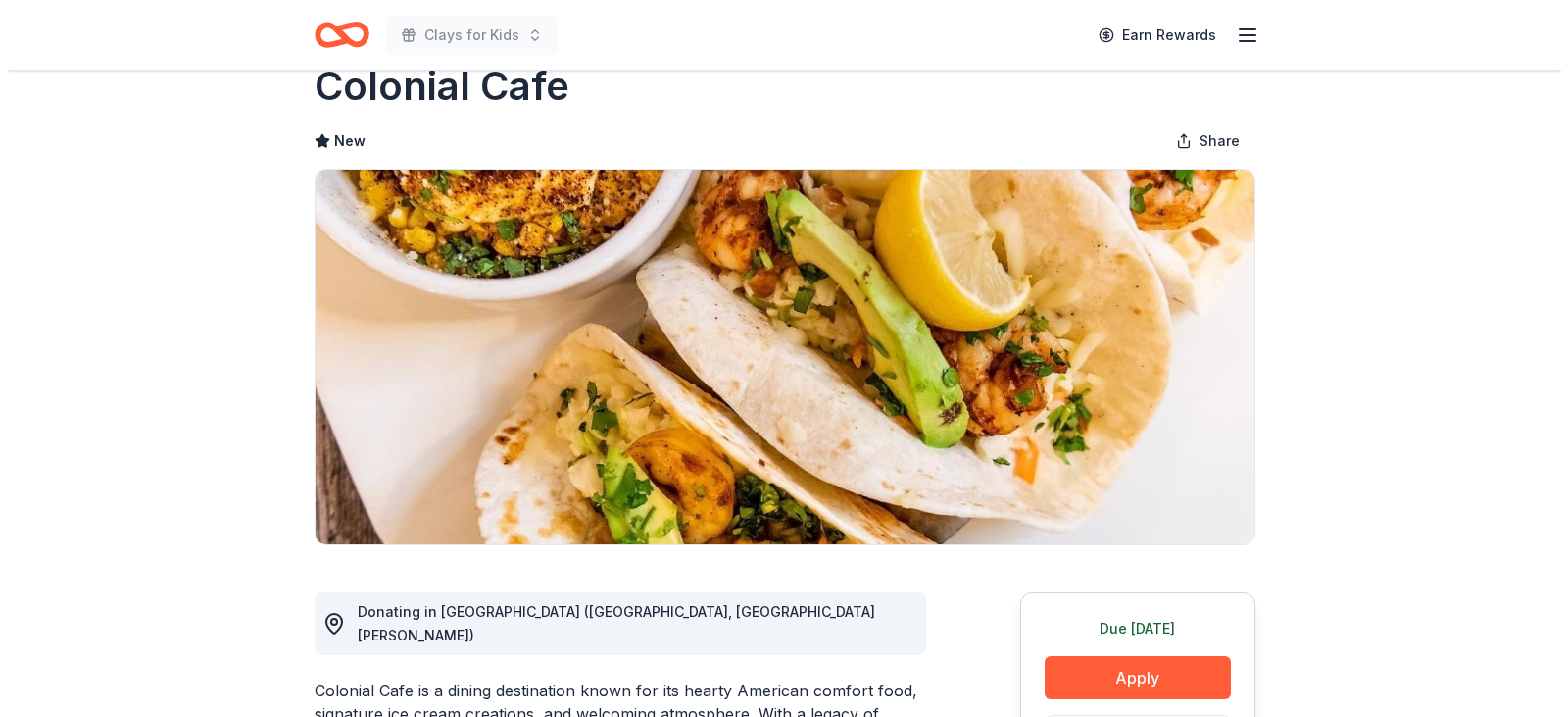
scroll to position [294, 0]
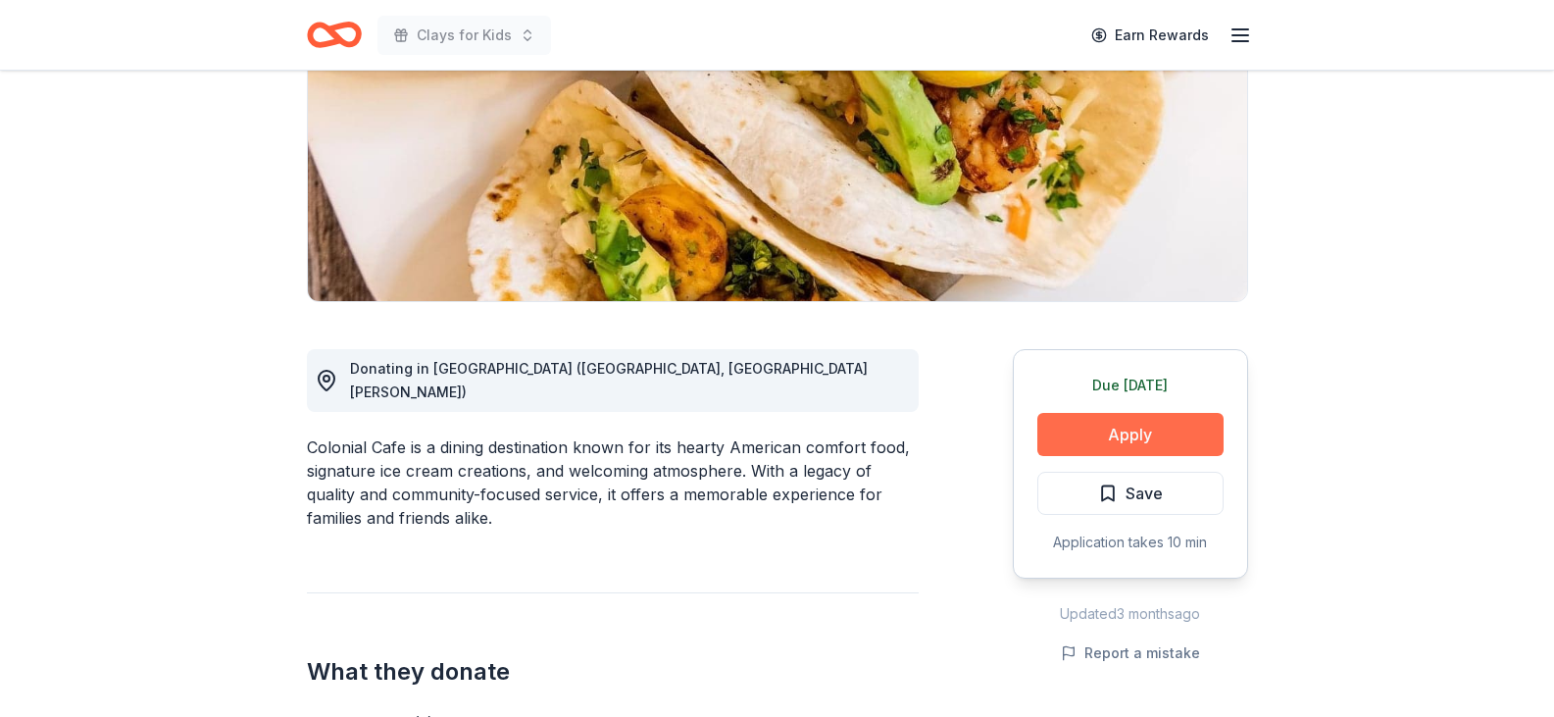
click at [1194, 433] on button "Apply" at bounding box center [1130, 434] width 186 height 43
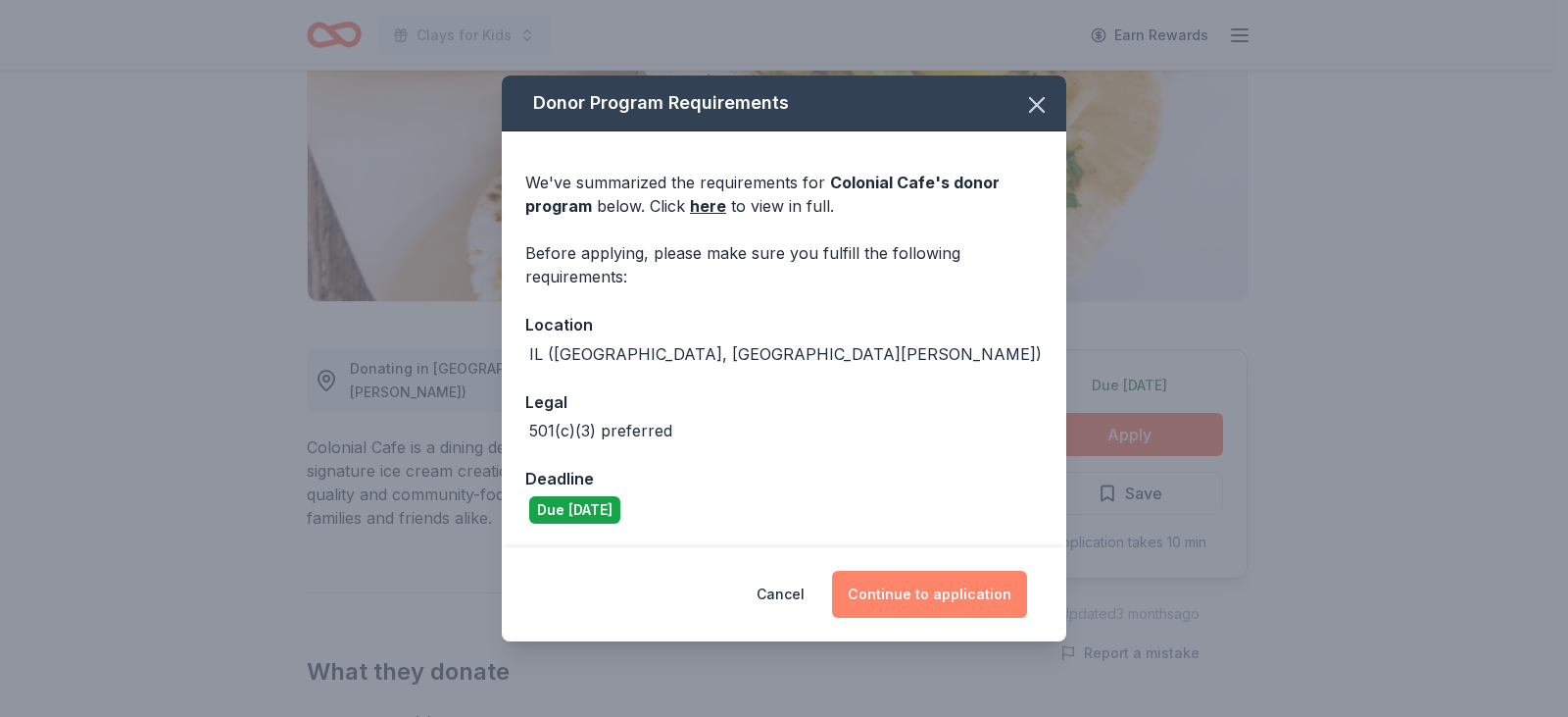
click at [949, 582] on button "Continue to application" at bounding box center [928, 594] width 195 height 47
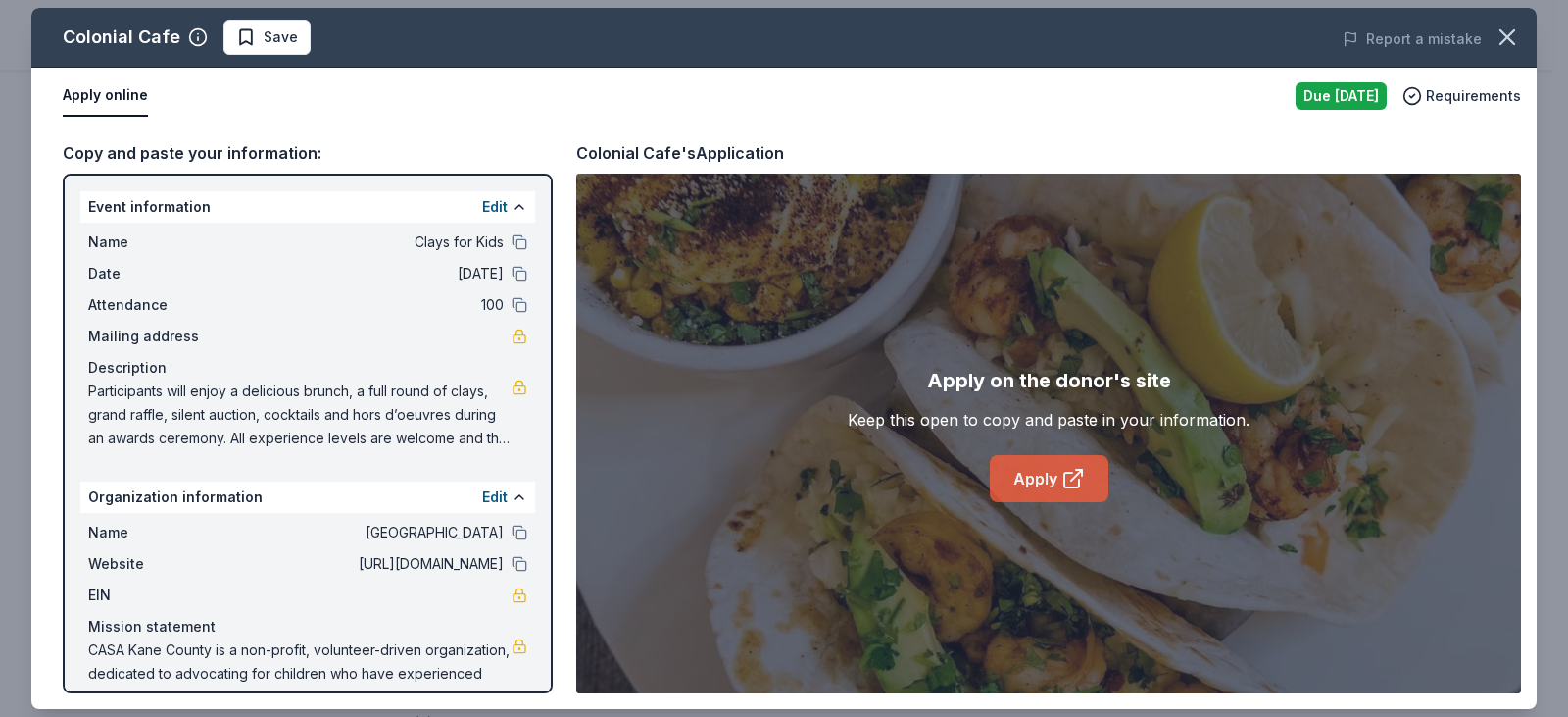
click at [1061, 473] on icon at bounding box center [1073, 479] width 24 height 24
